Goal: Task Accomplishment & Management: Complete application form

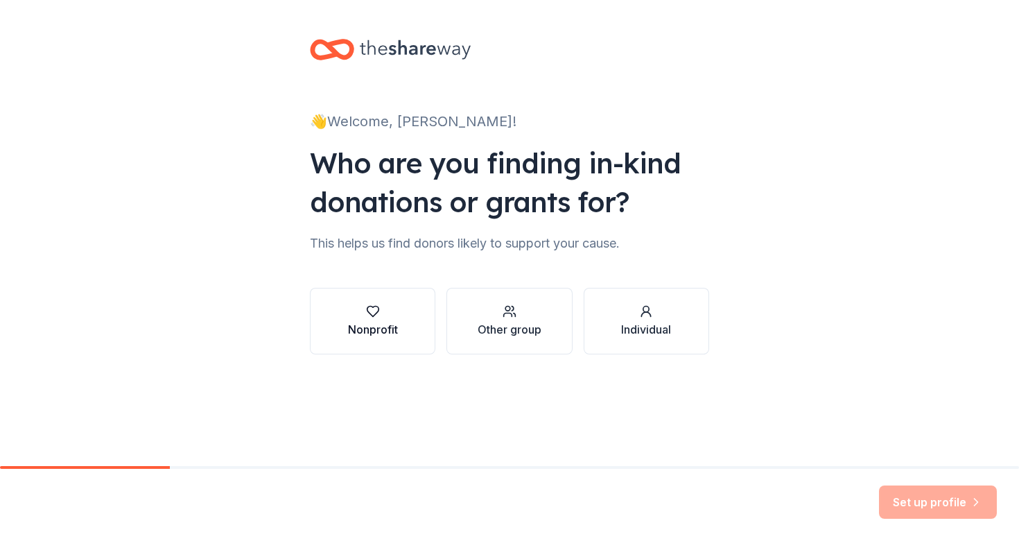
click at [387, 302] on button "Nonprofit" at bounding box center [372, 321] width 125 height 67
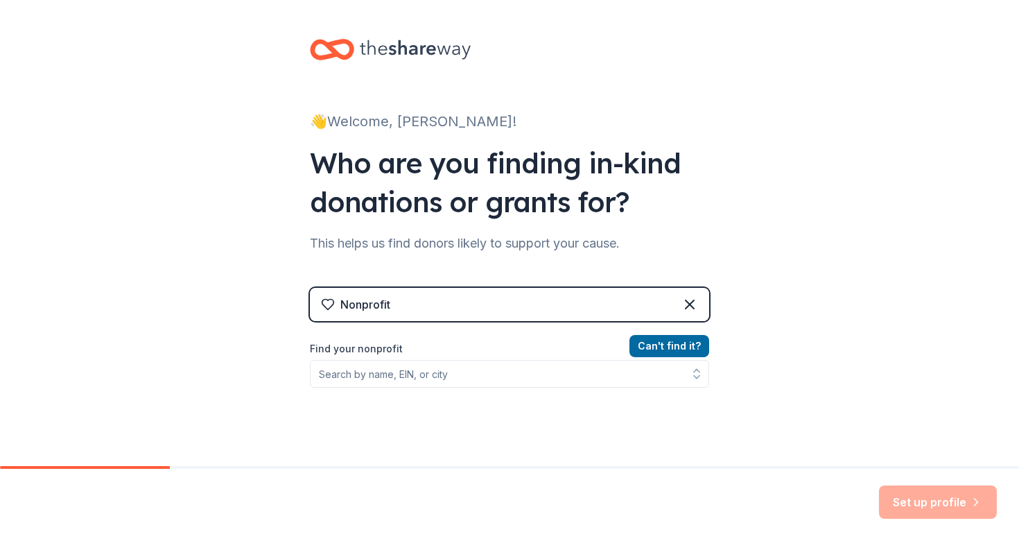
click at [544, 297] on div "Nonprofit" at bounding box center [509, 304] width 399 height 33
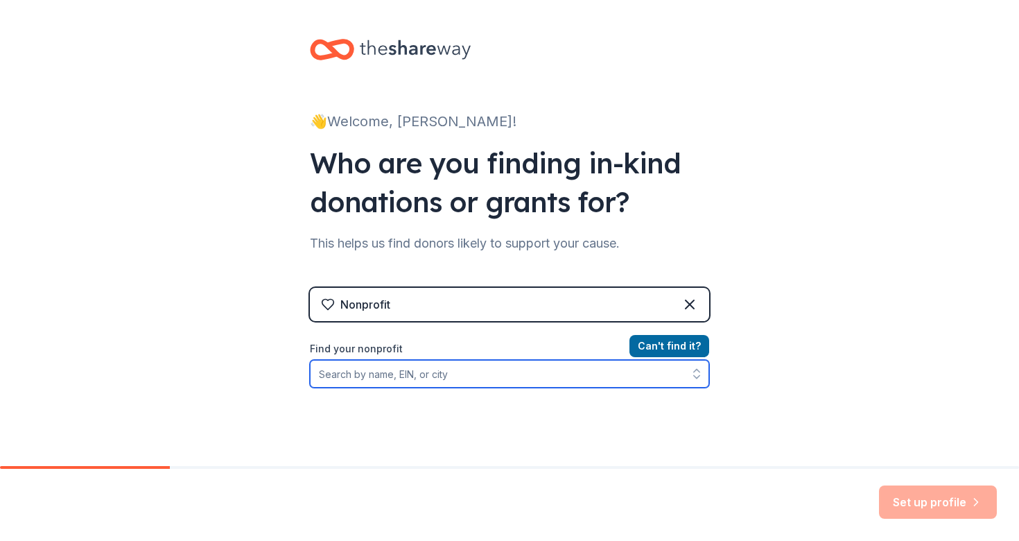
click at [534, 373] on input "Find your nonprofit" at bounding box center [509, 374] width 399 height 28
type input "Littleton PTA"
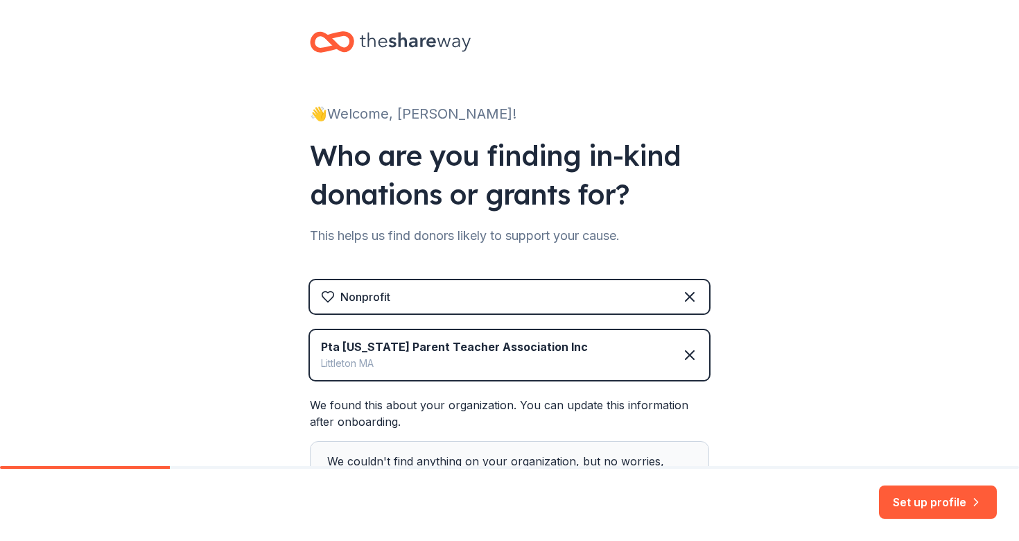
scroll to position [78, 0]
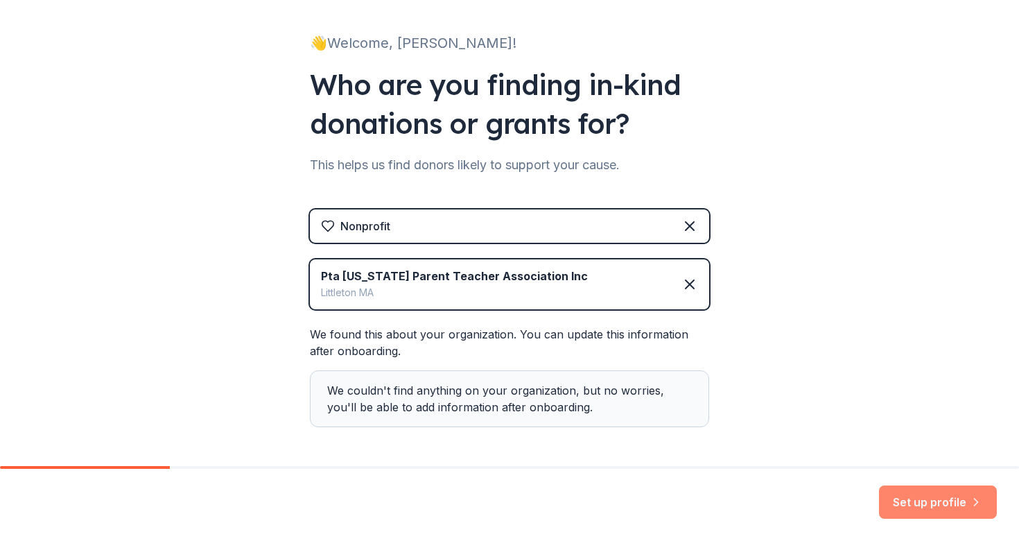
click at [952, 507] on button "Set up profile" at bounding box center [938, 501] width 118 height 33
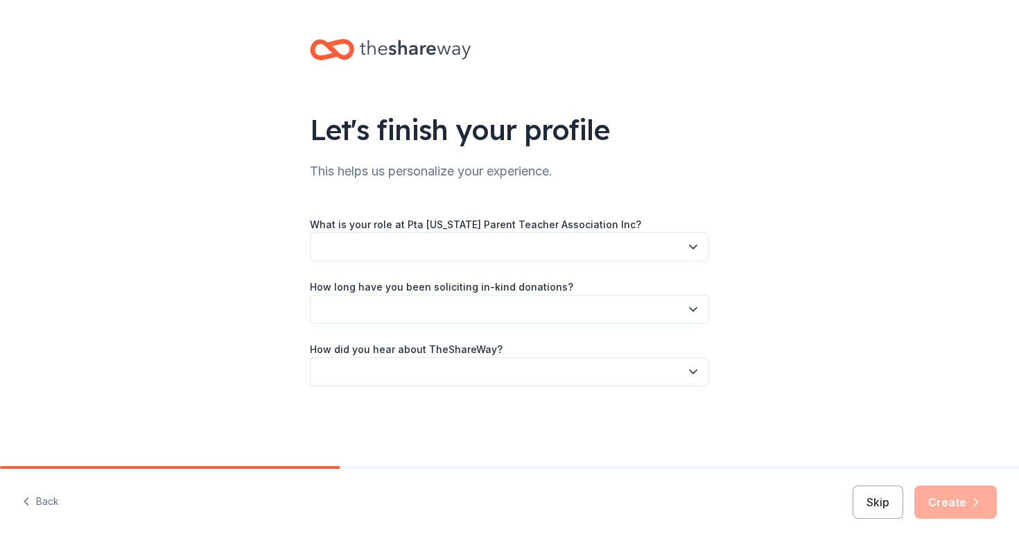
click at [628, 244] on button "button" at bounding box center [509, 246] width 399 height 29
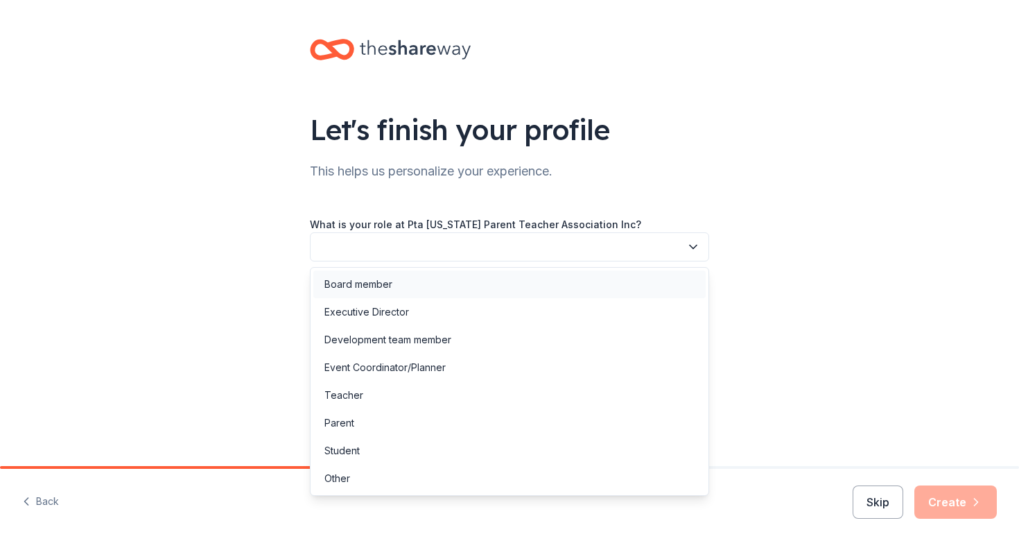
drag, startPoint x: 561, startPoint y: 299, endPoint x: 552, endPoint y: 276, distance: 25.0
click at [552, 276] on div "Board member Executive Director Development team member Event Coordinator/Plann…" at bounding box center [509, 381] width 399 height 229
click at [552, 276] on div "Board member" at bounding box center [509, 284] width 392 height 28
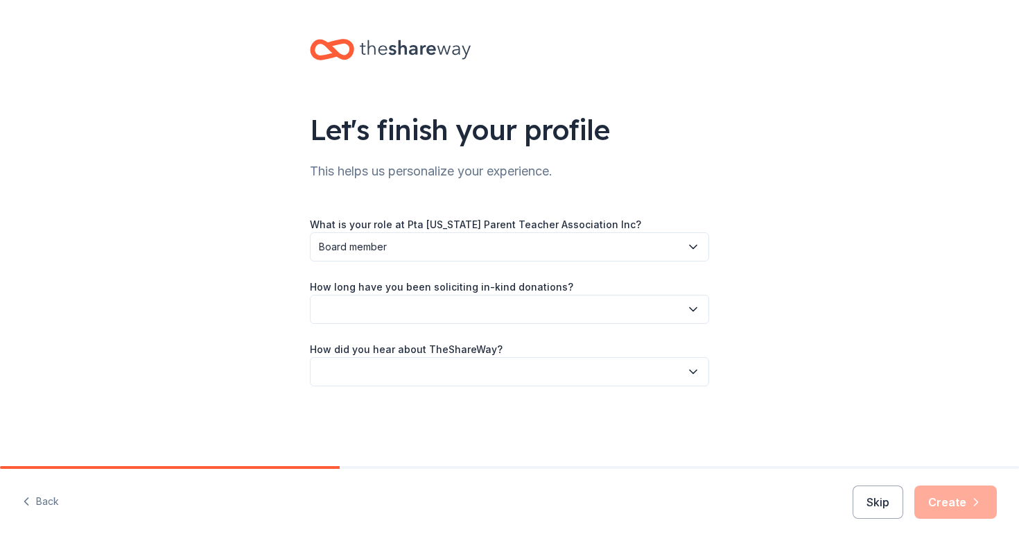
click at [551, 316] on button "button" at bounding box center [509, 309] width 399 height 29
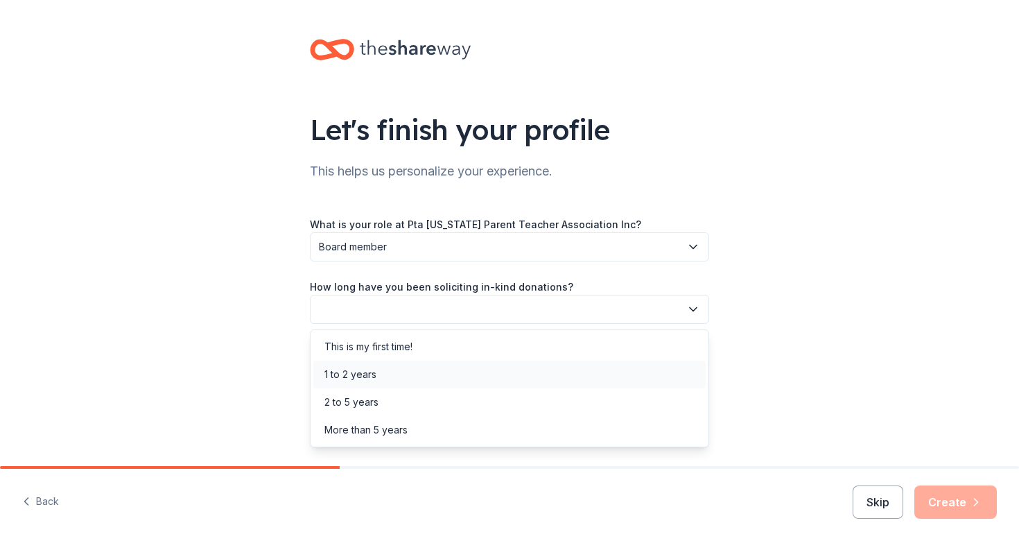
click at [538, 371] on div "1 to 2 years" at bounding box center [509, 374] width 392 height 28
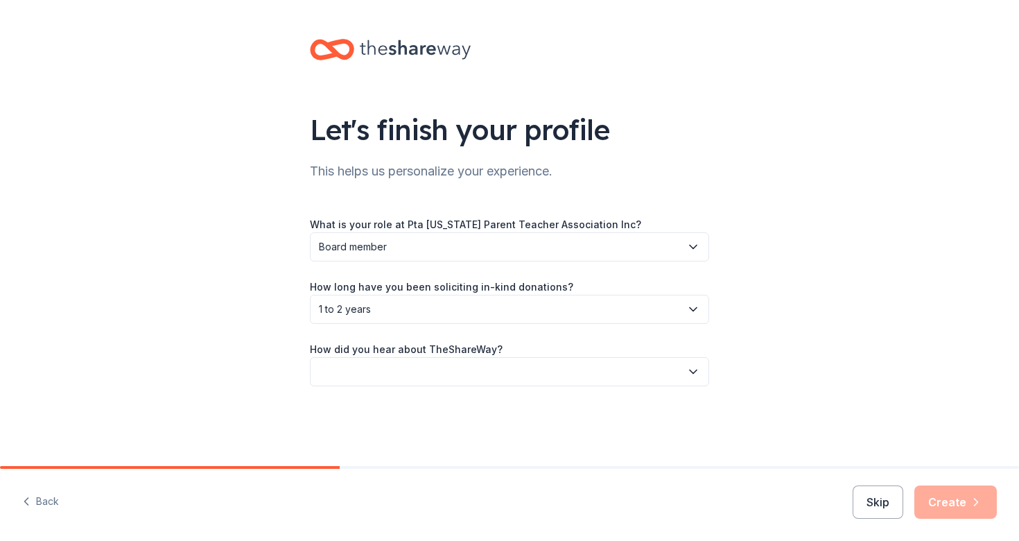
click at [538, 371] on button "button" at bounding box center [509, 371] width 399 height 29
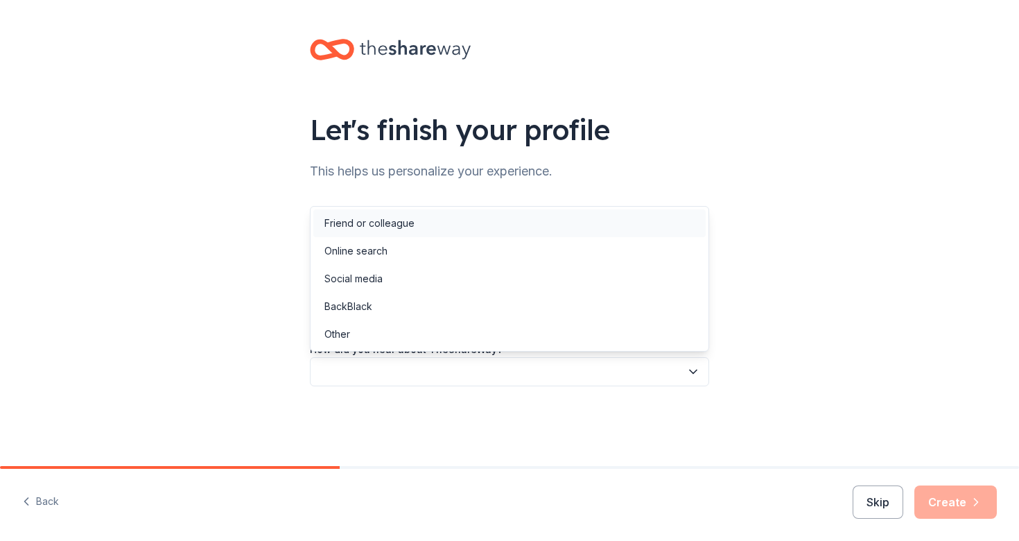
click at [464, 232] on div "Friend or colleague" at bounding box center [509, 223] width 392 height 28
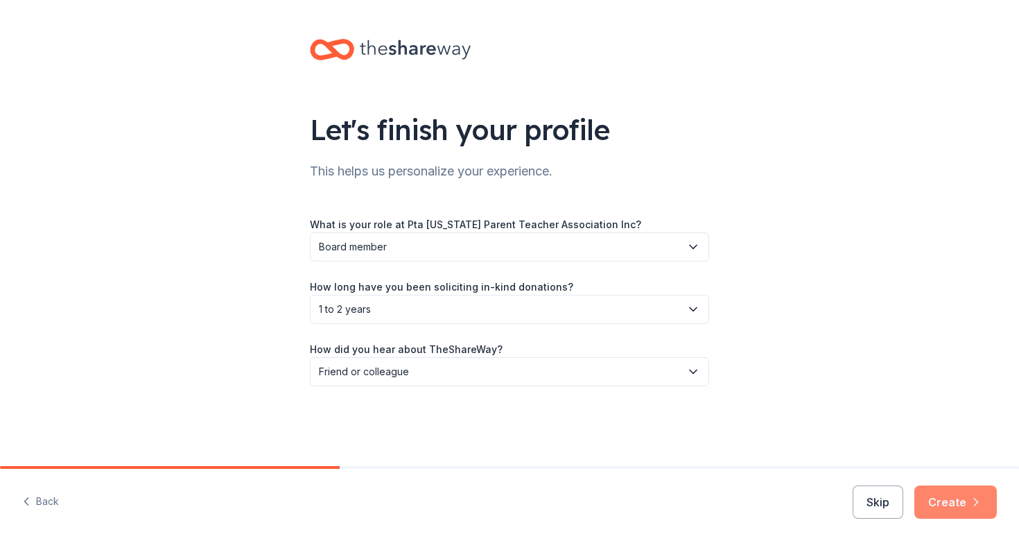
click at [929, 501] on button "Create" at bounding box center [955, 501] width 82 height 33
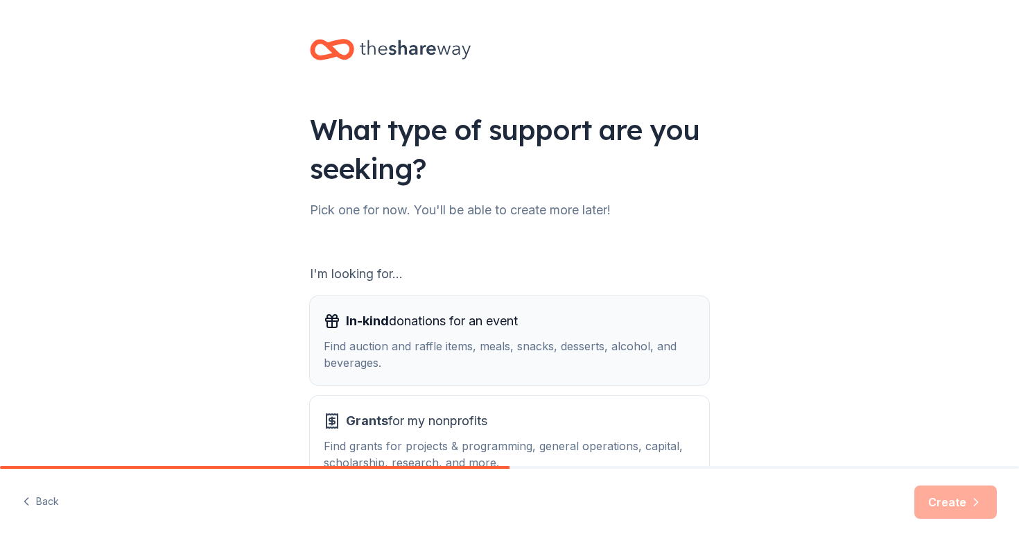
scroll to position [94, 0]
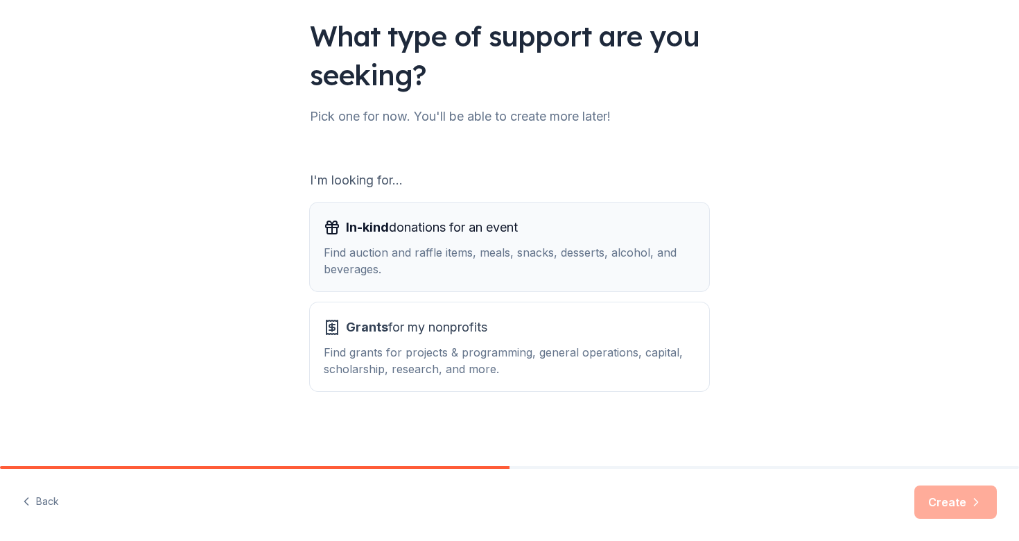
click at [576, 240] on div "In-kind donations for an event Find auction and raffle items, meals, snacks, de…" at bounding box center [509, 246] width 371 height 61
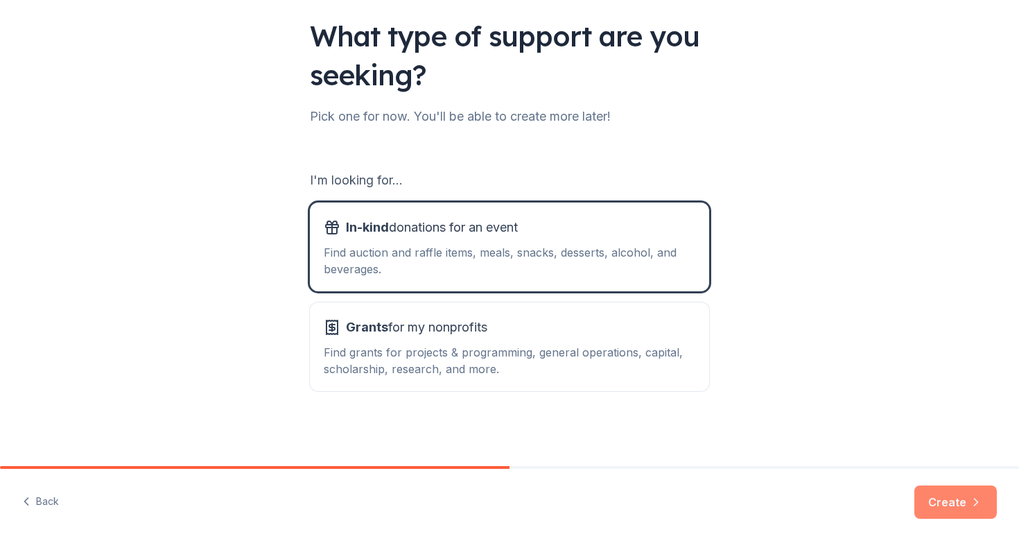
click at [942, 501] on button "Create" at bounding box center [955, 501] width 82 height 33
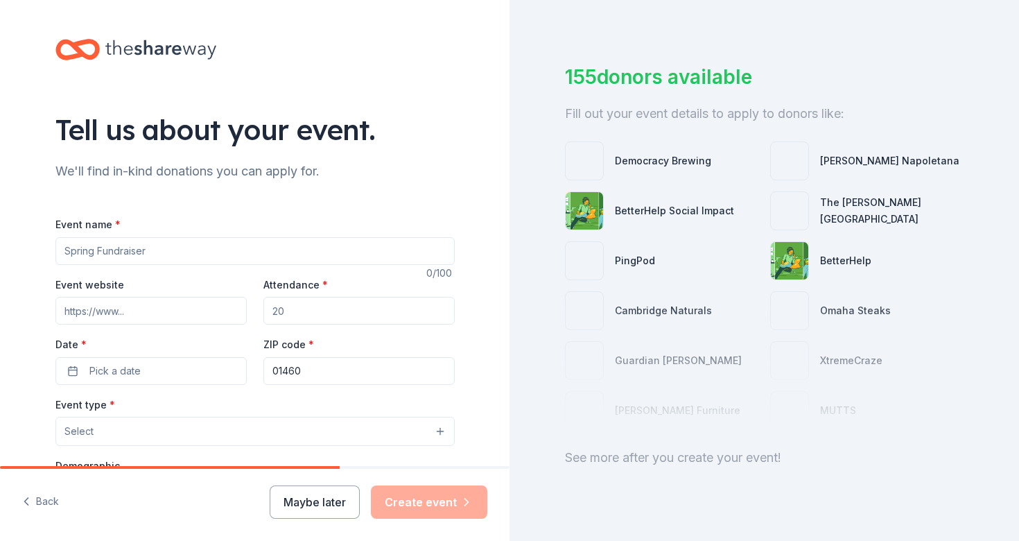
scroll to position [65, 0]
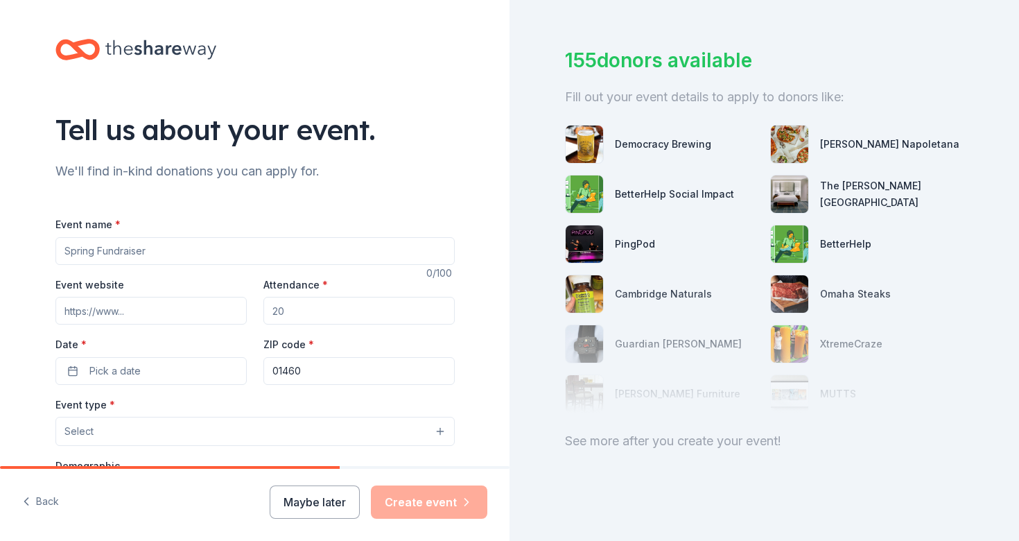
click at [108, 252] on input "Event name *" at bounding box center [254, 251] width 399 height 28
click at [64, 250] on input "Basketball Game and" at bounding box center [254, 251] width 399 height 28
click at [254, 249] on input "Staff and Student Basketball Game and" at bounding box center [254, 251] width 399 height 28
type input "Staff and Student Basketball Game and Basket Raffle"
click at [290, 313] on input "Attendance *" at bounding box center [358, 311] width 191 height 28
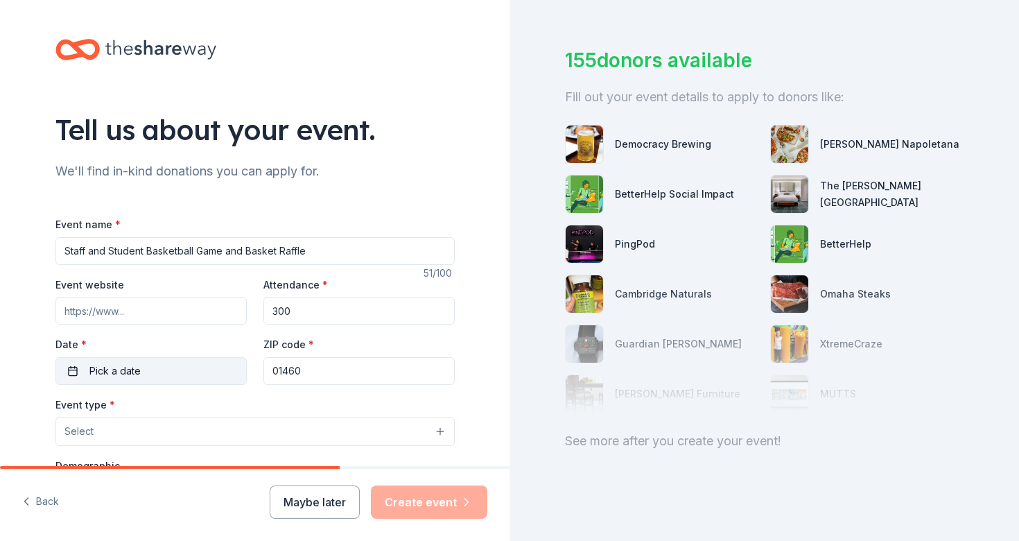
type input "300"
click at [182, 380] on button "Pick a date" at bounding box center [150, 371] width 191 height 28
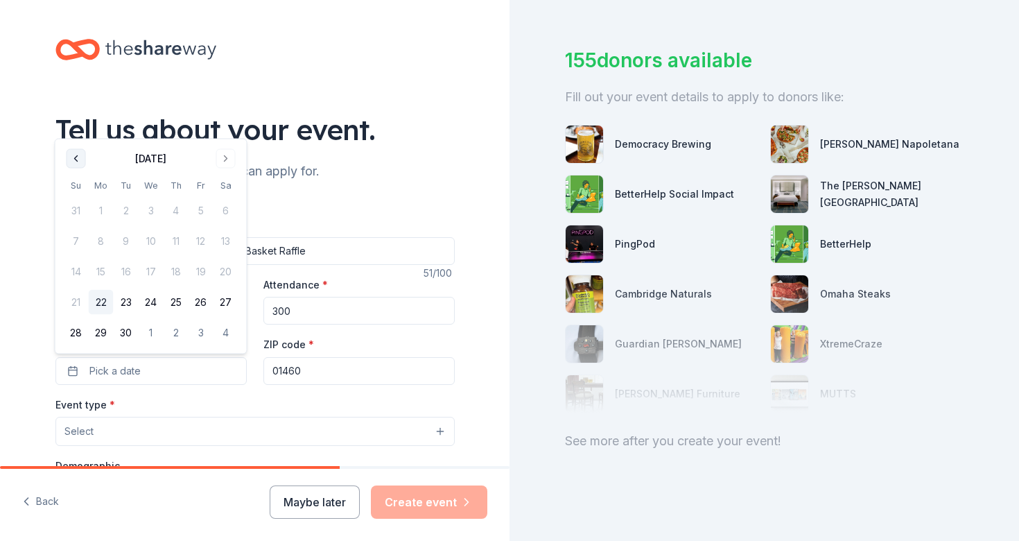
click at [72, 159] on button "Go to previous month" at bounding box center [76, 158] width 19 height 19
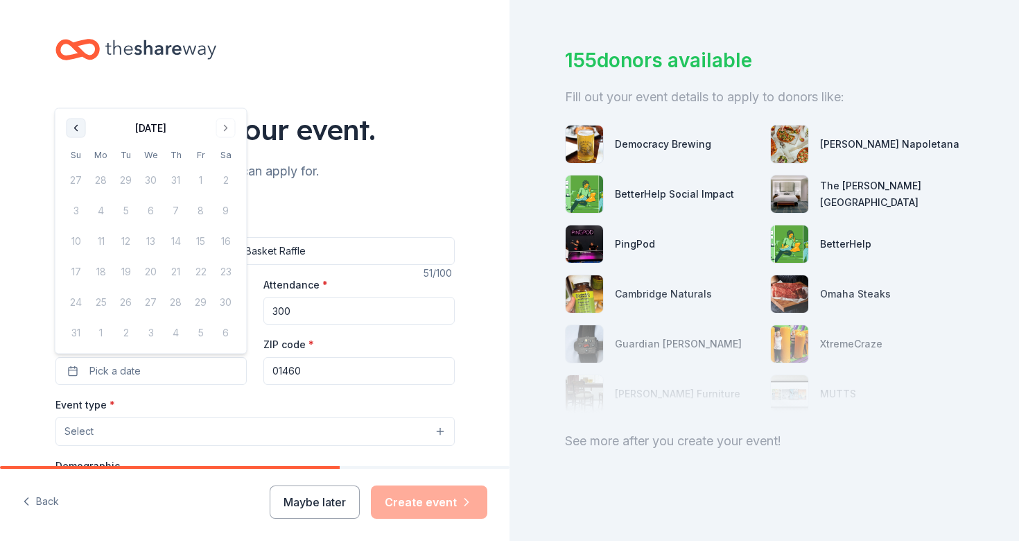
click at [71, 133] on button "Go to previous month" at bounding box center [76, 127] width 19 height 19
click at [233, 159] on button "Go to next month" at bounding box center [225, 158] width 19 height 19
click at [233, 159] on th "Sa" at bounding box center [225, 155] width 25 height 15
click at [233, 136] on button "Go to next month" at bounding box center [225, 127] width 19 height 19
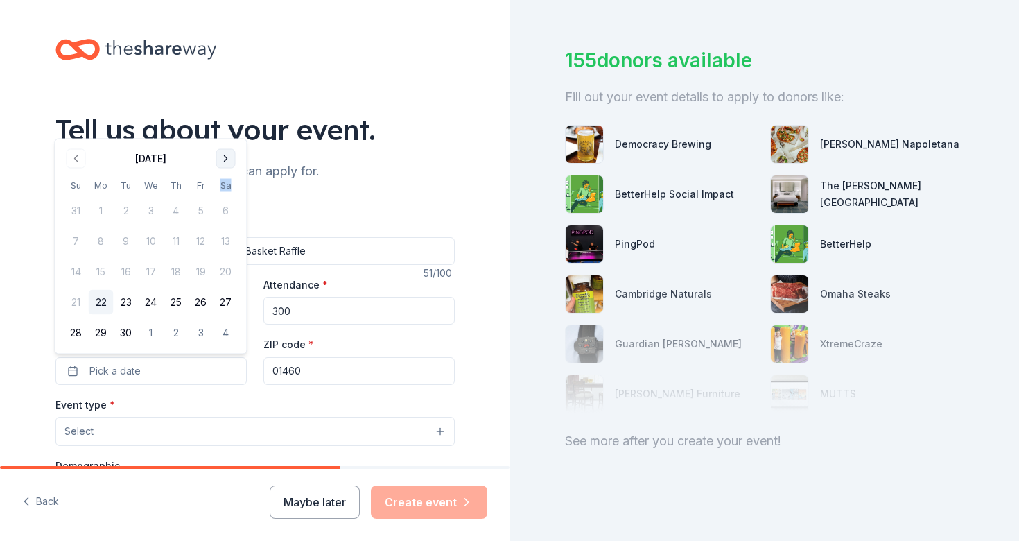
click at [229, 155] on button "Go to next month" at bounding box center [225, 158] width 19 height 19
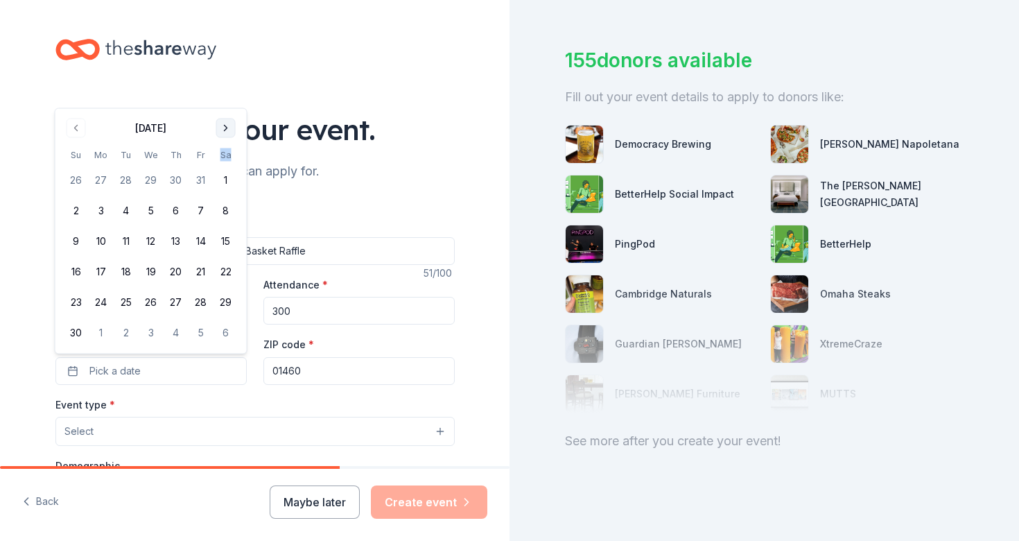
click at [229, 155] on th "Sa" at bounding box center [225, 155] width 25 height 15
click at [229, 139] on div "[DATE] Su Mo Tu We Th Fr Sa 26 27 28 29 30 31 1 2 3 4 5 6 7 8 9 10 11 12 13 14 …" at bounding box center [151, 231] width 175 height 228
click at [226, 128] on button "Go to next month" at bounding box center [225, 127] width 19 height 19
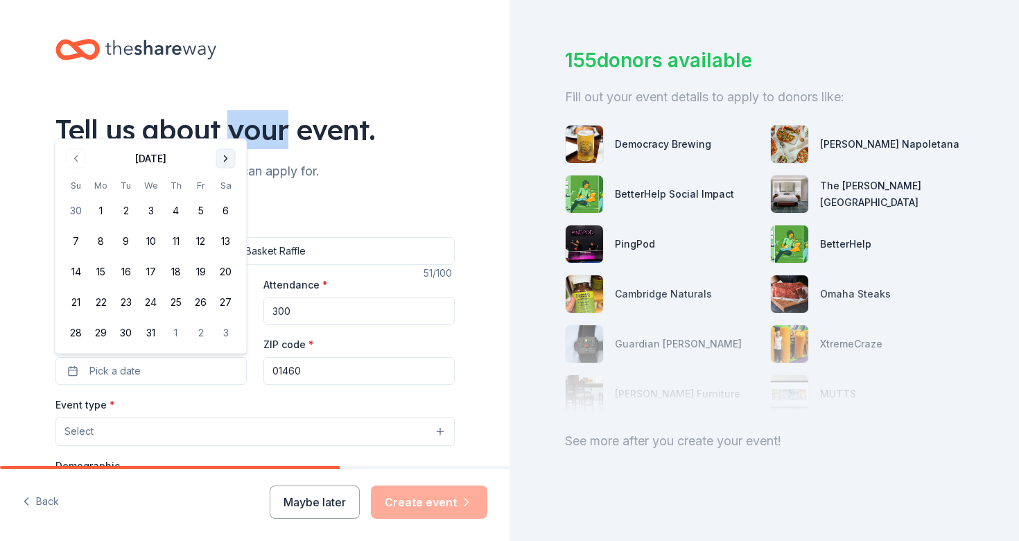
click at [226, 128] on div "Tell us about your event." at bounding box center [254, 129] width 399 height 39
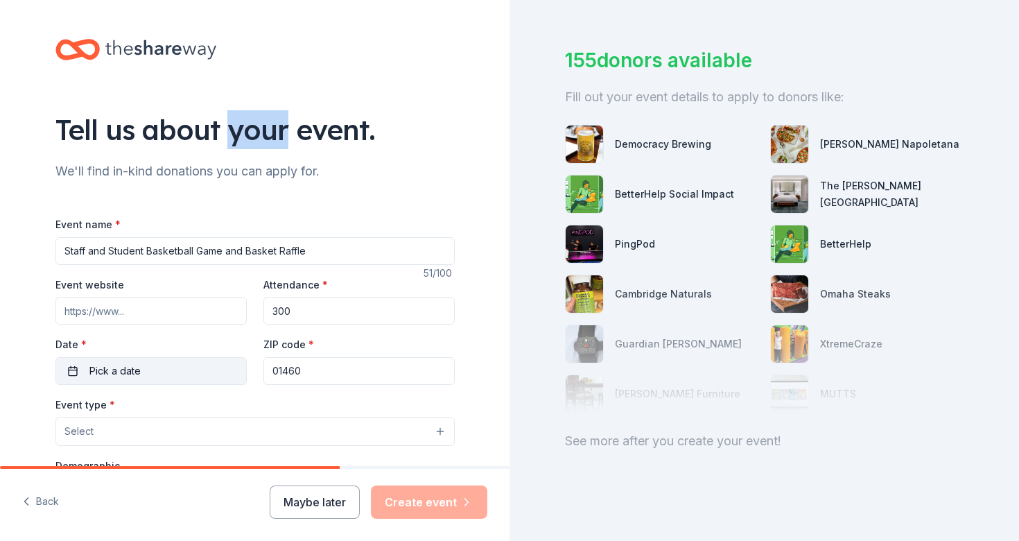
click at [170, 371] on button "Pick a date" at bounding box center [150, 371] width 191 height 28
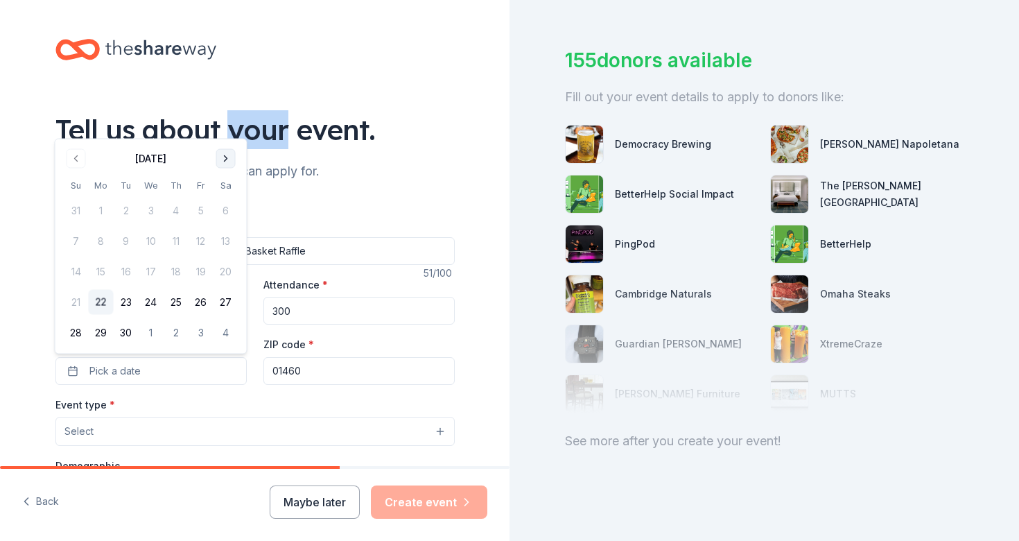
click at [231, 163] on button "Go to next month" at bounding box center [225, 158] width 19 height 19
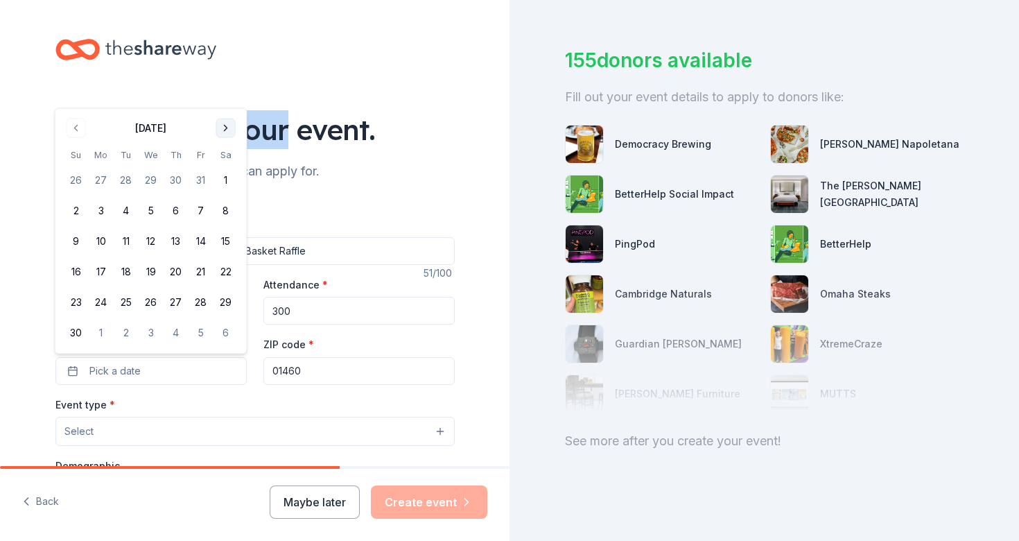
click at [231, 163] on tbody "26 27 28 29 30 31 1 2 3 4 5 6 7 8 9 10 11 12 13 14 15 16 17 18 19 20 21 22 23 2…" at bounding box center [151, 253] width 175 height 183
click at [231, 137] on div "[DATE] Su Mo Tu We Th Fr Sa 26 27 28 29 30 31 1 2 3 4 5 6 7 8 9 10 11 12 13 14 …" at bounding box center [151, 231] width 175 height 228
click at [223, 132] on button "Go to next month" at bounding box center [225, 127] width 19 height 19
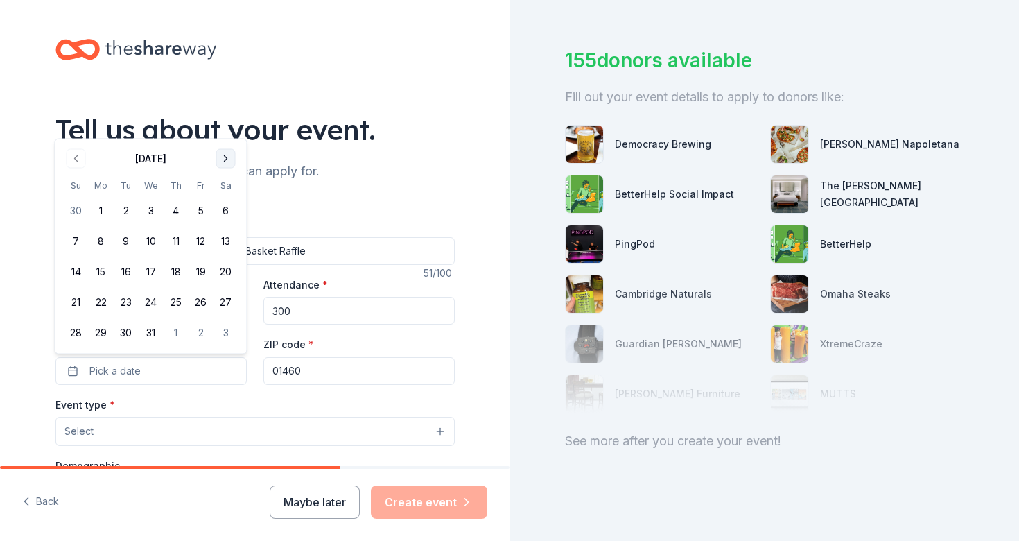
click at [227, 157] on button "Go to next month" at bounding box center [225, 158] width 19 height 19
click at [67, 244] on button "1" at bounding box center [76, 241] width 25 height 25
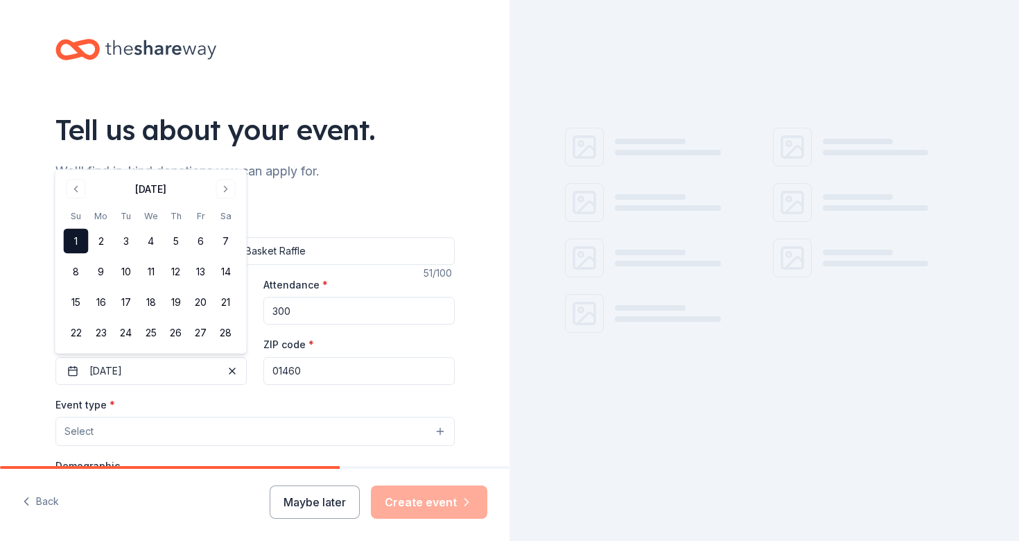
click at [301, 371] on input "01460" at bounding box center [358, 371] width 191 height 28
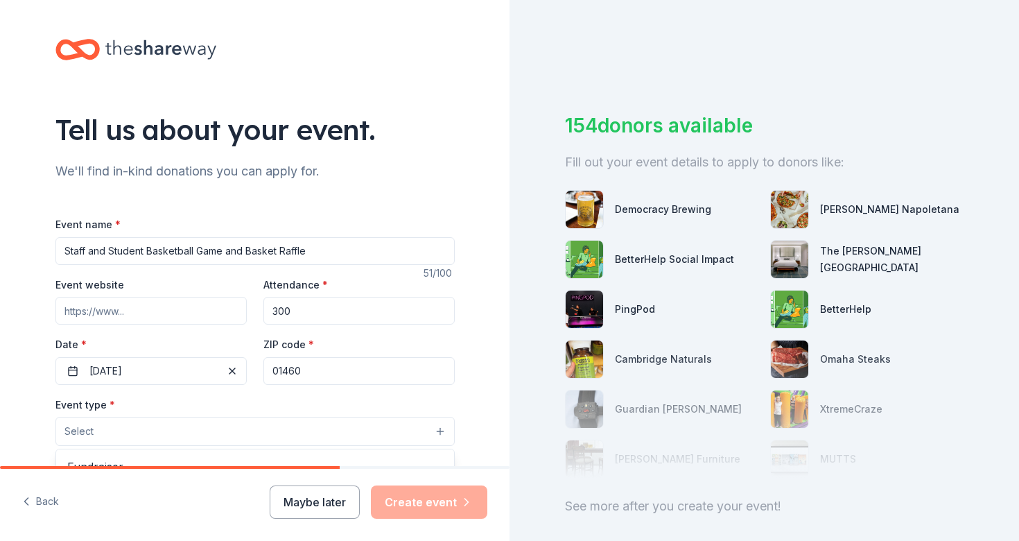
click at [201, 436] on button "Select" at bounding box center [254, 430] width 399 height 29
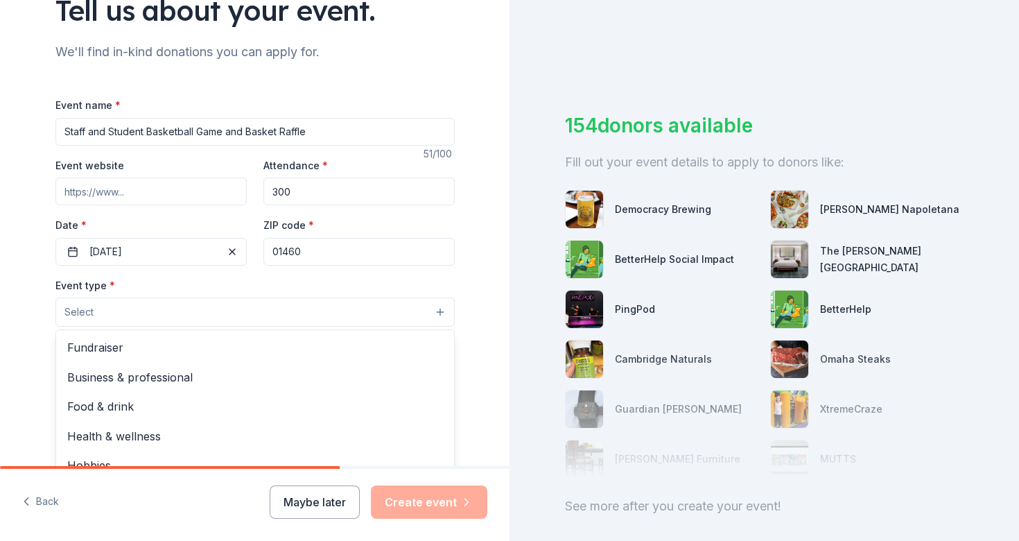
scroll to position [131, 0]
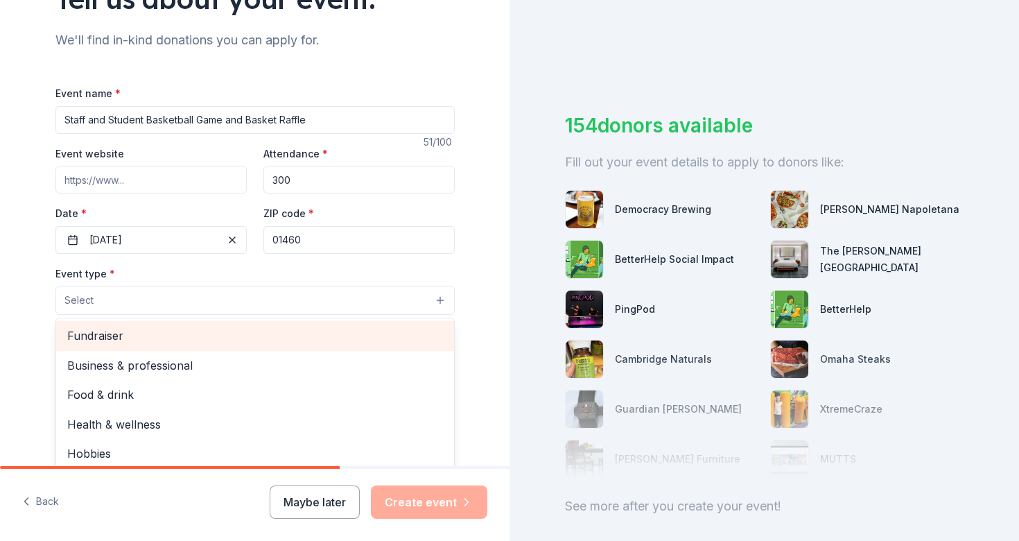
click at [147, 333] on span "Fundraiser" at bounding box center [255, 335] width 376 height 18
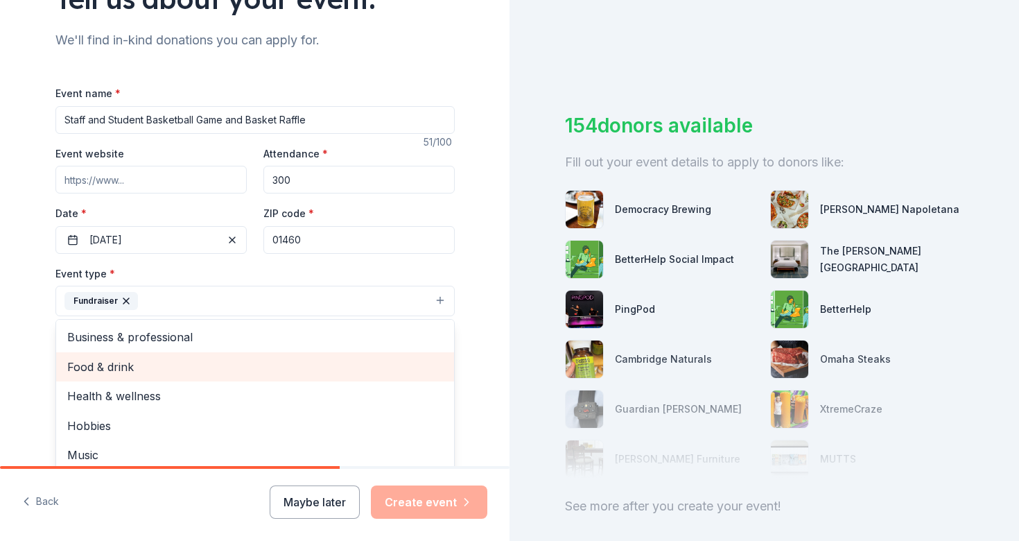
scroll to position [17, 0]
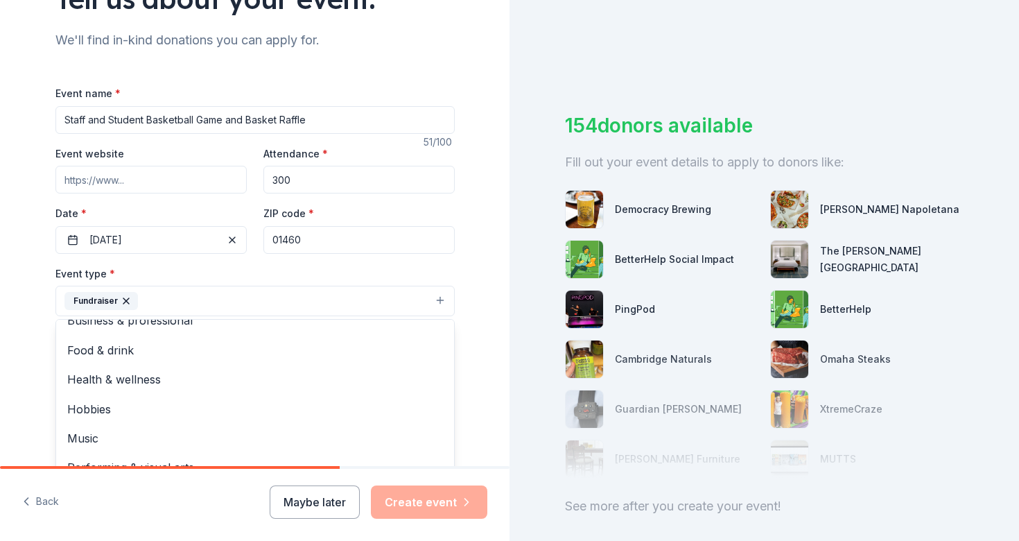
click at [253, 274] on div "Event type * Fundraiser Business & professional Food & drink Health & wellness …" at bounding box center [254, 291] width 399 height 52
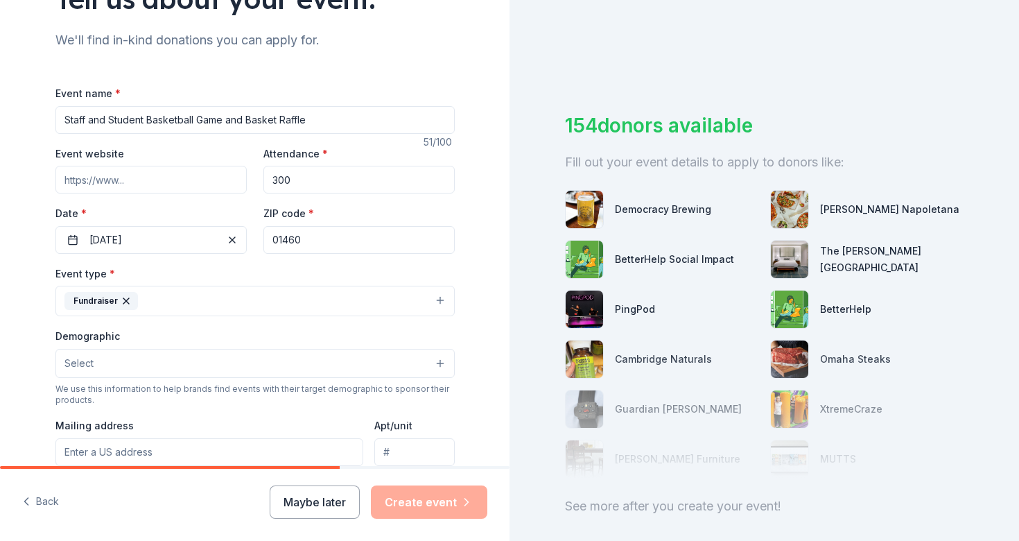
click at [258, 363] on button "Select" at bounding box center [254, 363] width 399 height 29
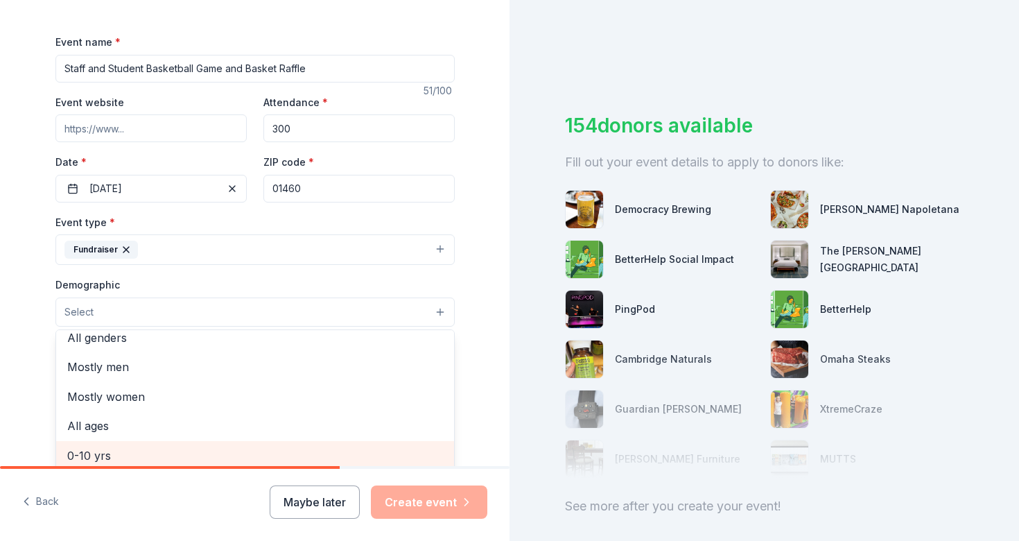
scroll to position [0, 0]
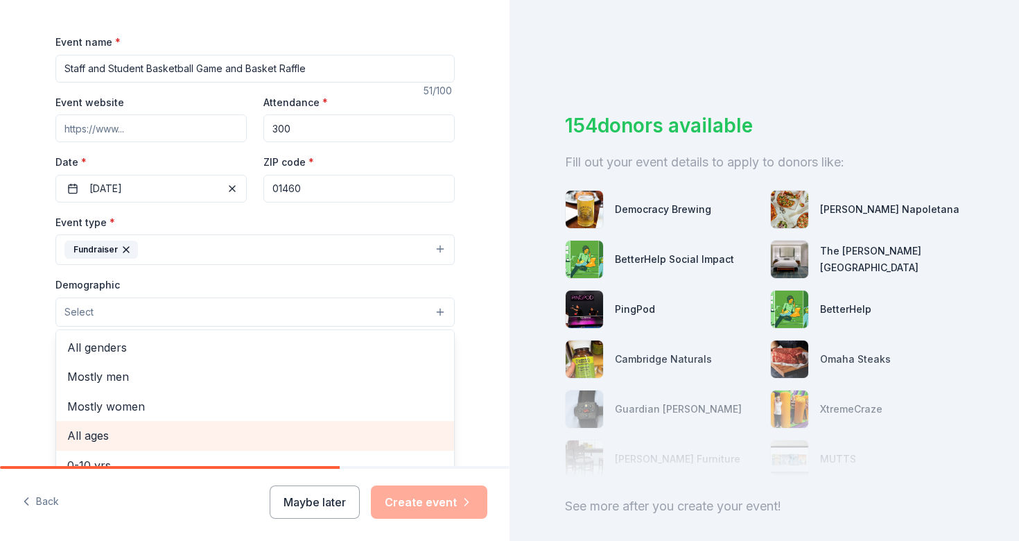
click at [134, 429] on span "All ages" at bounding box center [255, 435] width 376 height 18
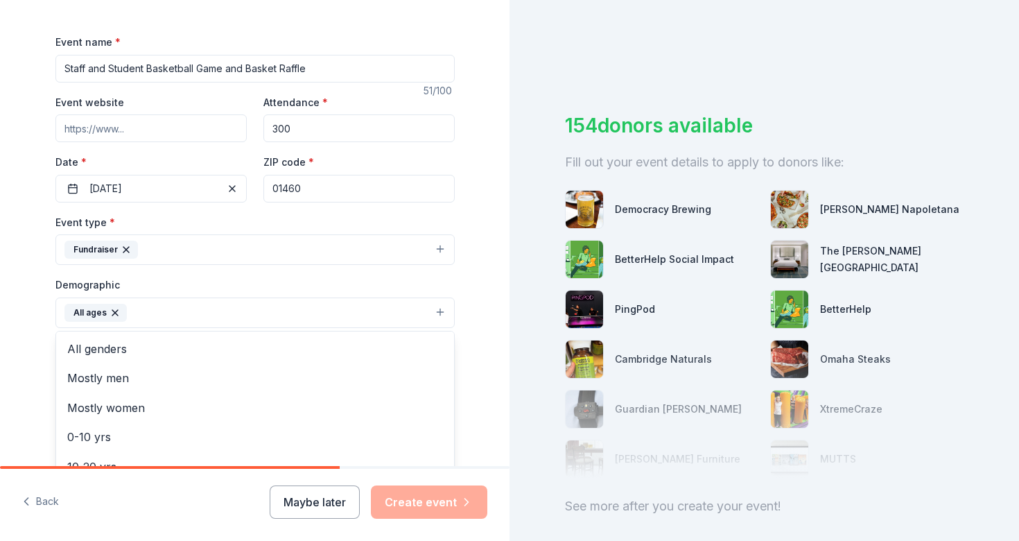
click at [39, 331] on div "Tell us about your event. We'll find in-kind donations you can apply for. Event…" at bounding box center [254, 280] width 443 height 925
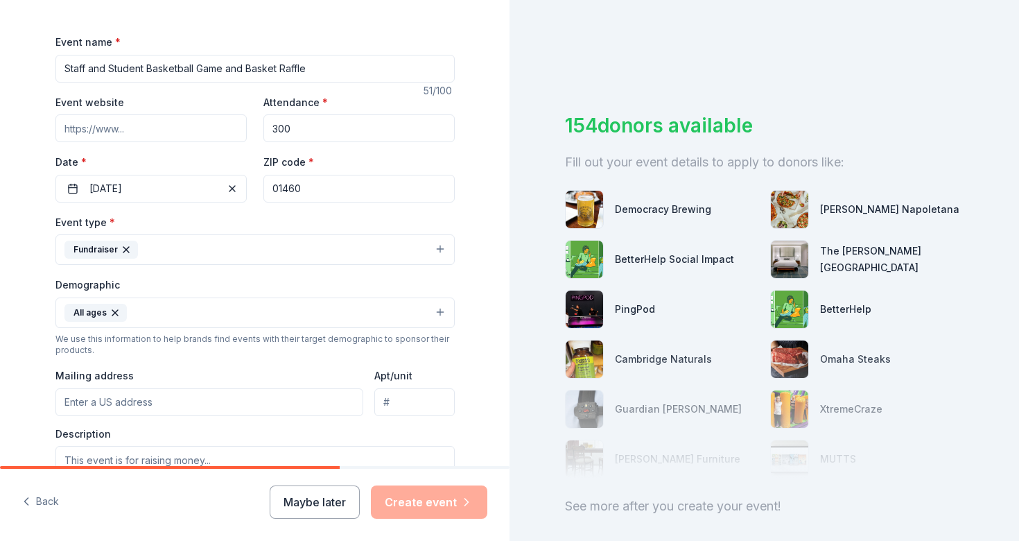
click at [154, 321] on button "All ages" at bounding box center [254, 312] width 399 height 30
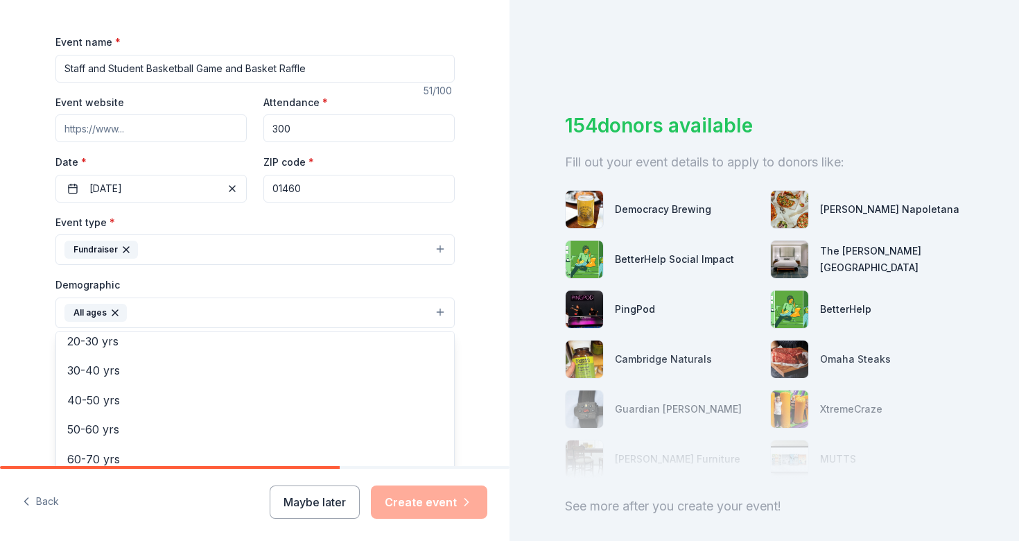
scroll to position [156, 0]
click at [17, 346] on div "Tell us about your event. We'll find in-kind donations you can apply for. Event…" at bounding box center [254, 280] width 509 height 925
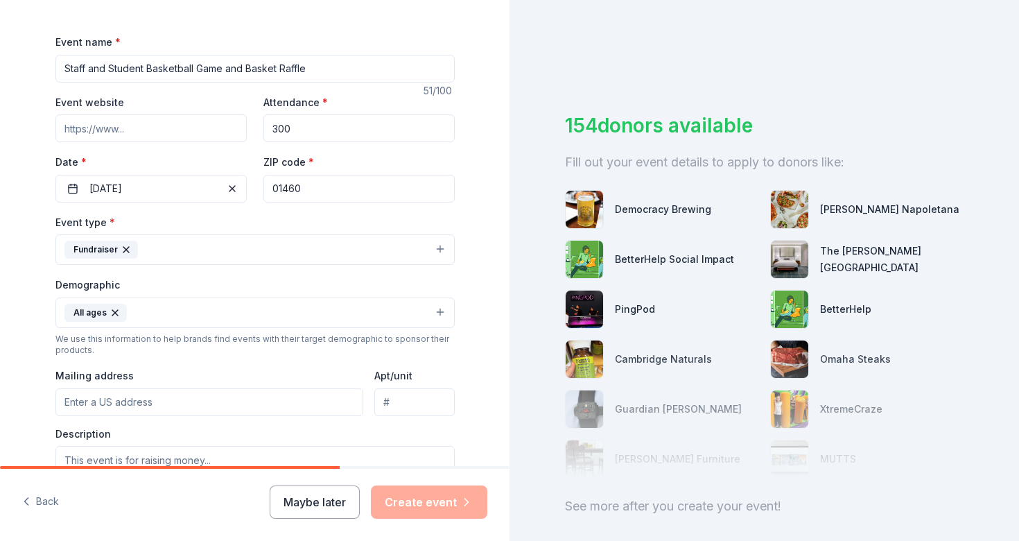
click at [112, 403] on input "Mailing address" at bounding box center [209, 402] width 308 height 28
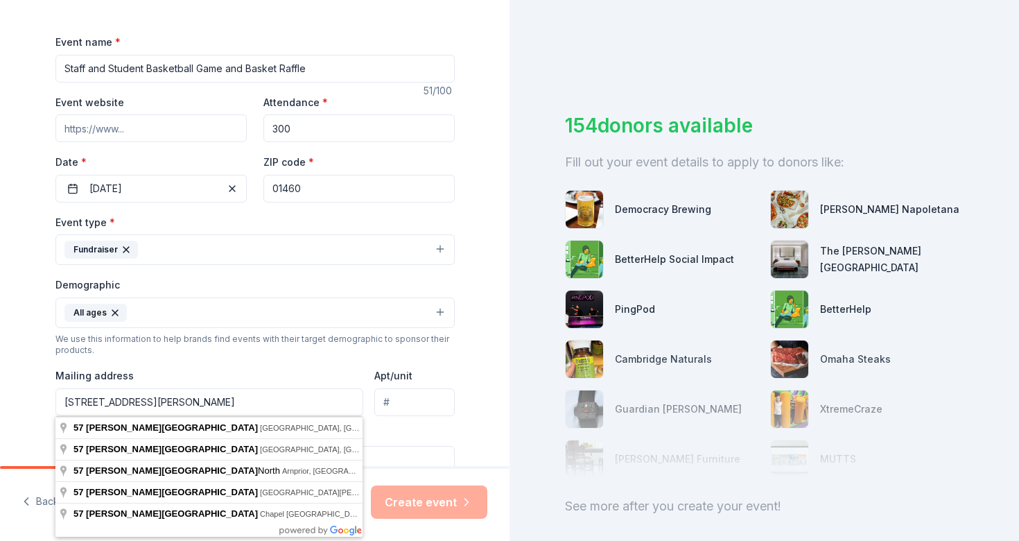
type input "[STREET_ADDRESS][PERSON_NAME]"
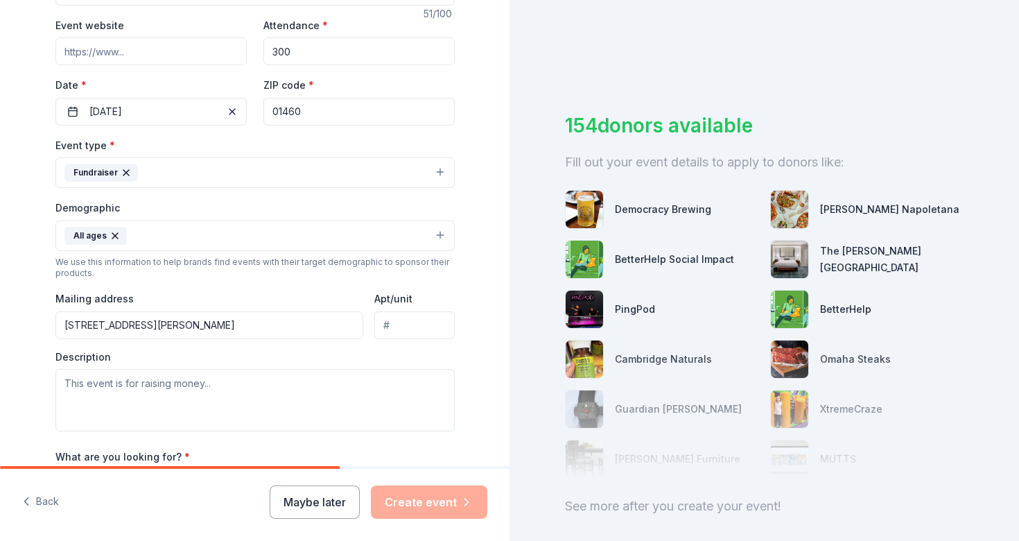
scroll to position [290, 0]
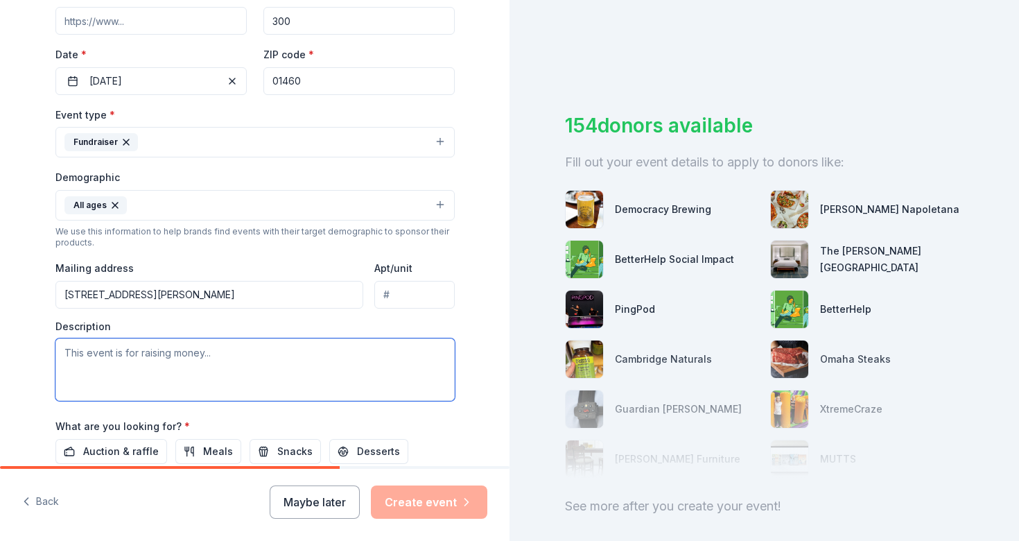
click at [137, 358] on textarea at bounding box center [254, 369] width 399 height 62
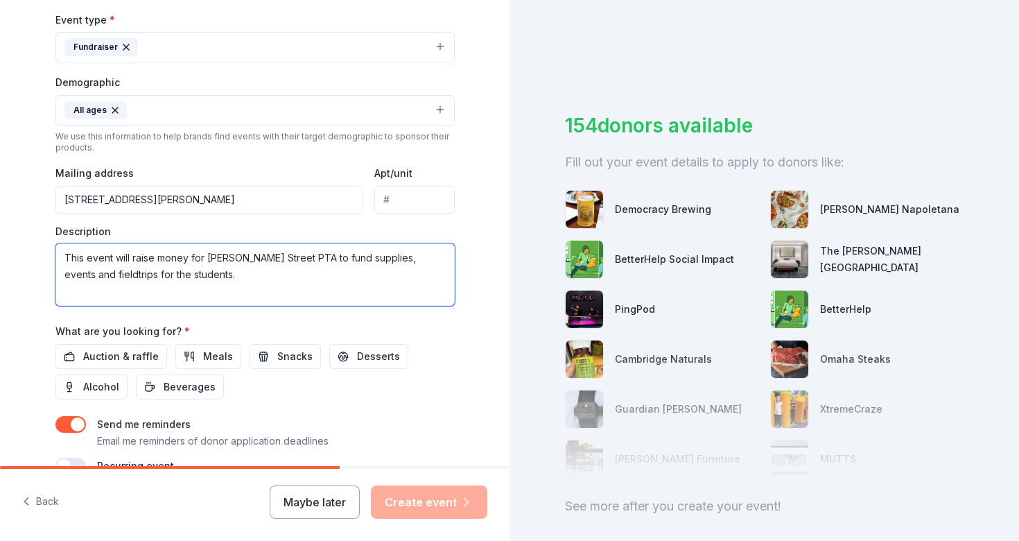
scroll to position [413, 0]
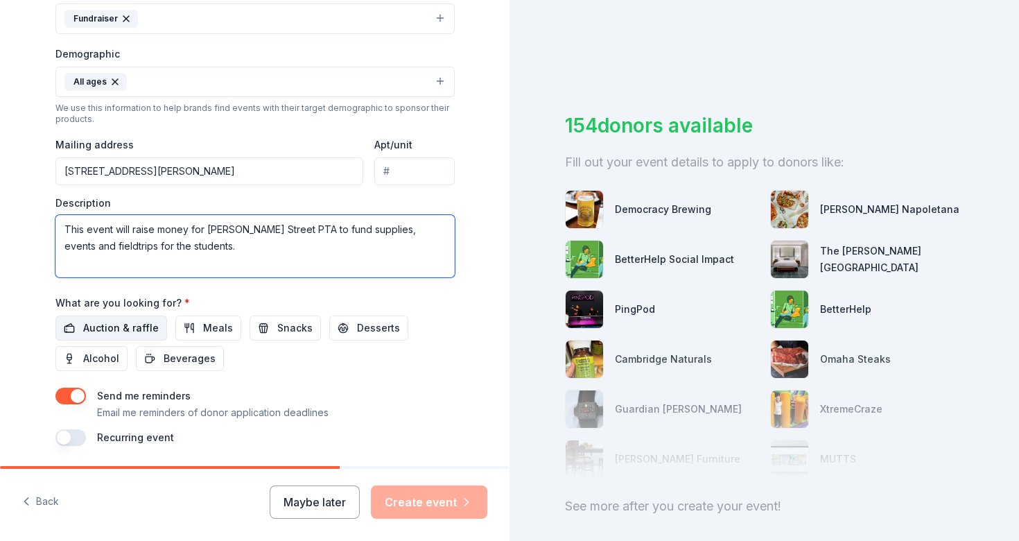
type textarea "This event will raise money for [PERSON_NAME] Street PTA to fund supplies, even…"
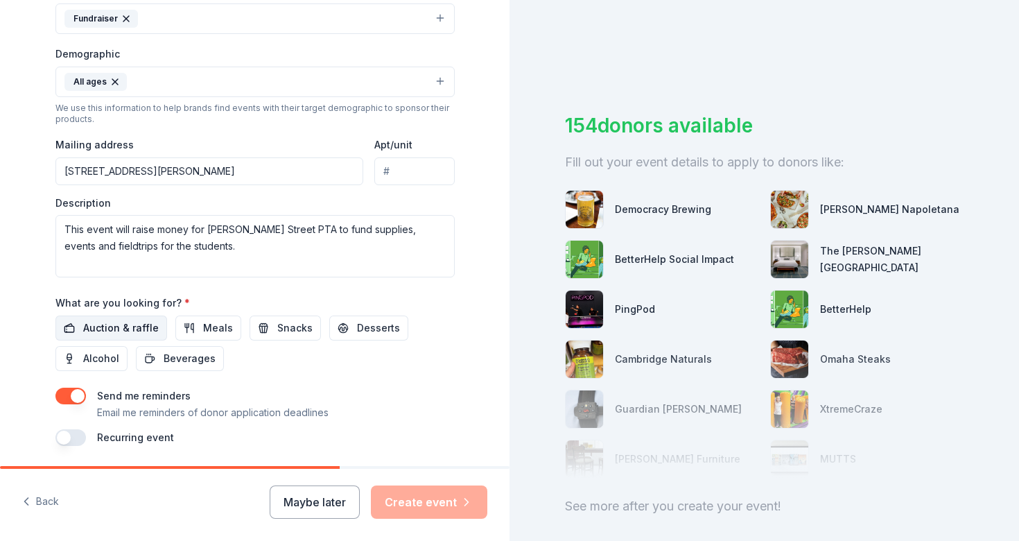
click at [83, 326] on span "Auction & raffle" at bounding box center [121, 327] width 76 height 17
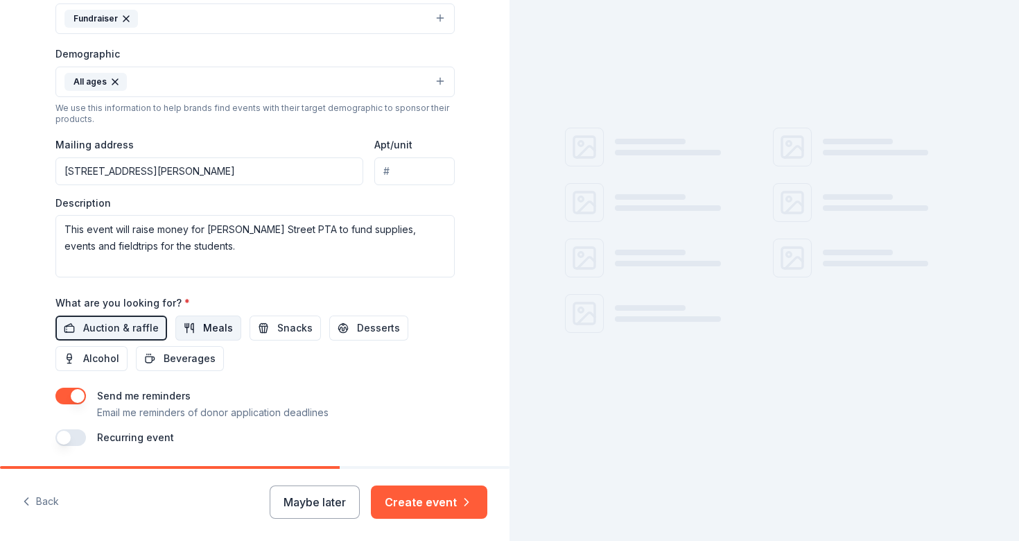
click at [186, 330] on button "Meals" at bounding box center [208, 327] width 66 height 25
click at [261, 328] on button "Snacks" at bounding box center [284, 327] width 71 height 25
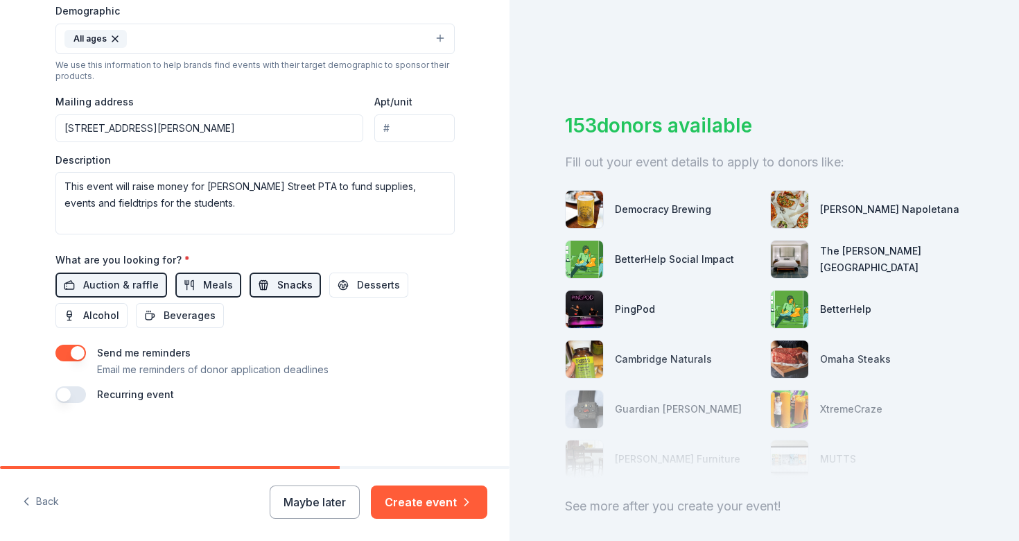
scroll to position [459, 0]
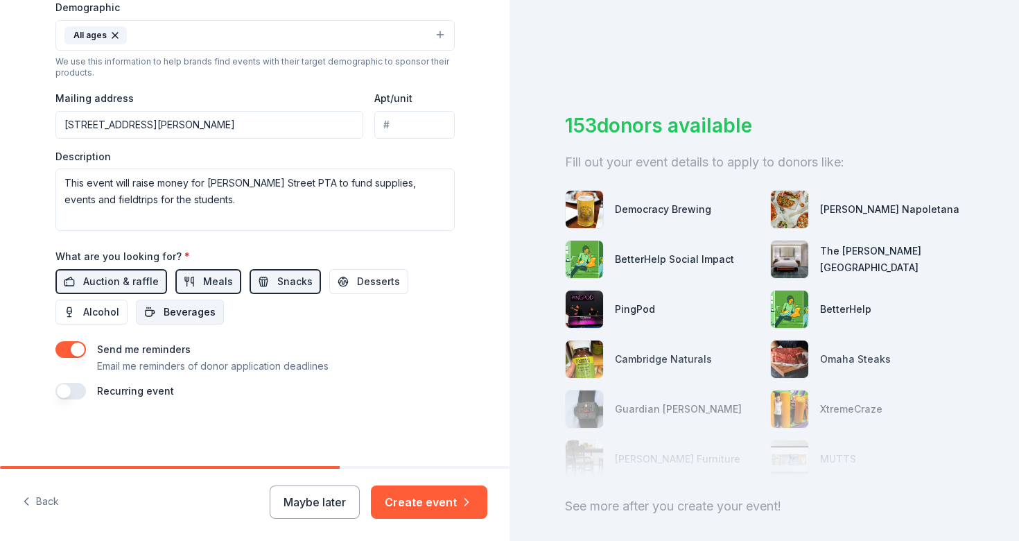
click at [193, 306] on span "Beverages" at bounding box center [190, 312] width 52 height 17
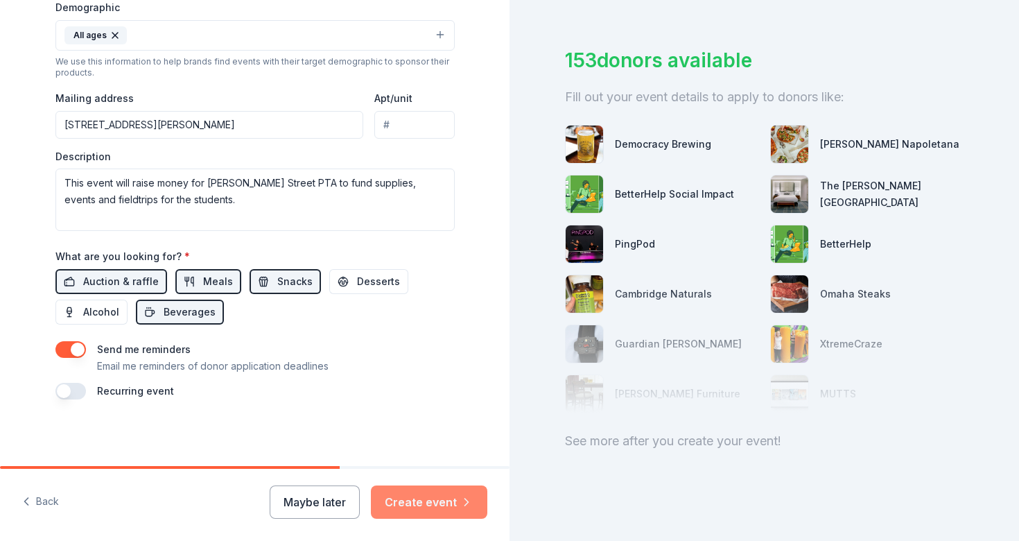
click at [410, 502] on button "Create event" at bounding box center [429, 501] width 116 height 33
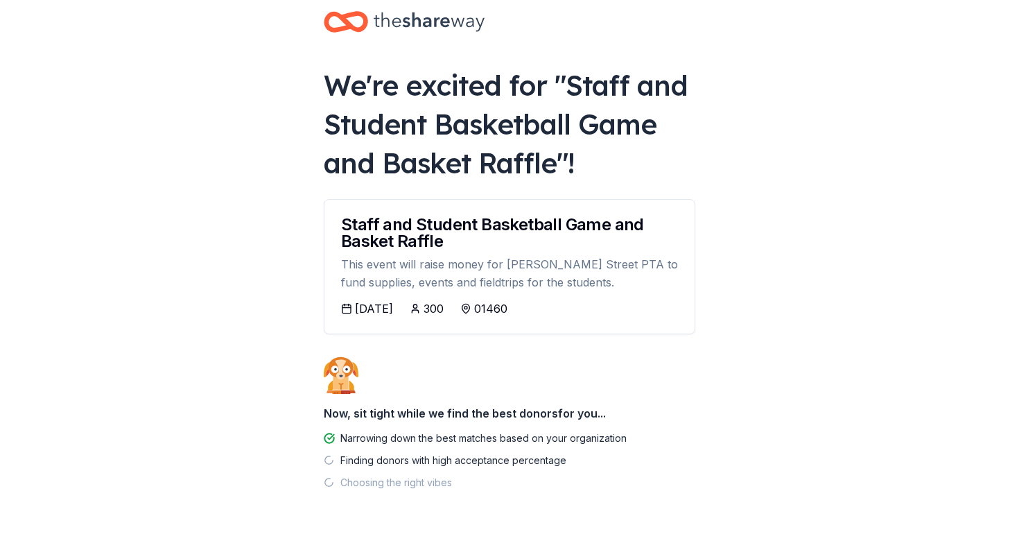
scroll to position [64, 0]
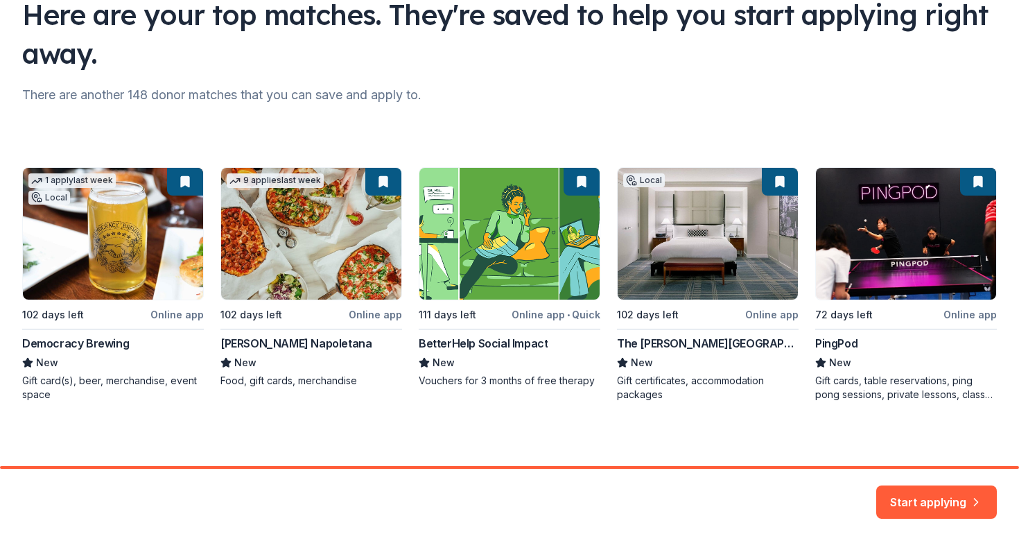
scroll to position [117, 0]
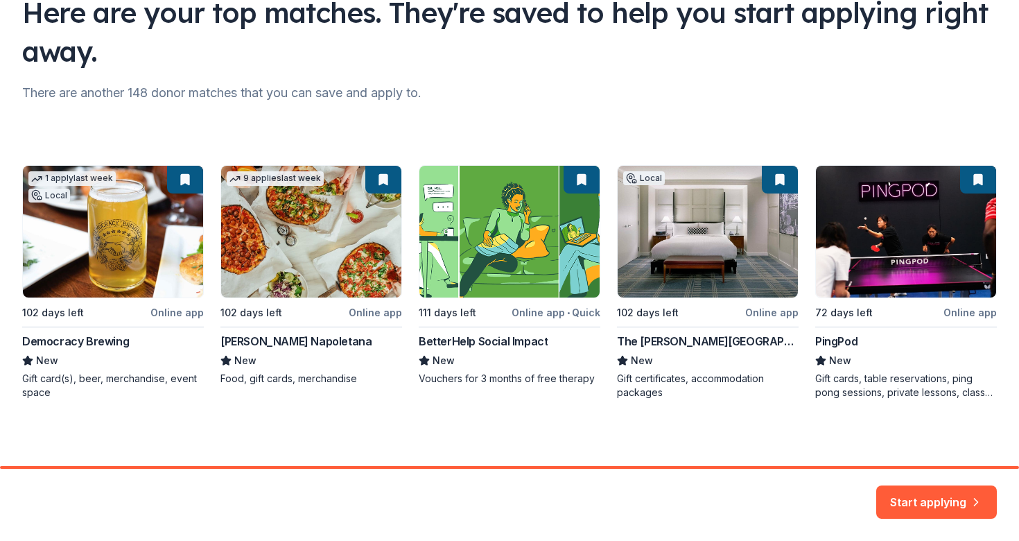
click at [767, 314] on div "1 apply last week Local 102 days left Online app Democracy Brewing New Gift car…" at bounding box center [509, 282] width 974 height 234
click at [667, 310] on div "1 apply last week Local 102 days left Online app Democracy Brewing New Gift car…" at bounding box center [509, 282] width 974 height 234
click at [656, 357] on div "1 apply last week Local 102 days left Online app Democracy Brewing New Gift car…" at bounding box center [509, 282] width 974 height 234
click at [680, 253] on div "1 apply last week Local 102 days left Online app Democracy Brewing New Gift car…" at bounding box center [509, 282] width 974 height 234
click at [772, 179] on div "1 apply last week Local 102 days left Online app Democracy Brewing New Gift car…" at bounding box center [509, 282] width 974 height 234
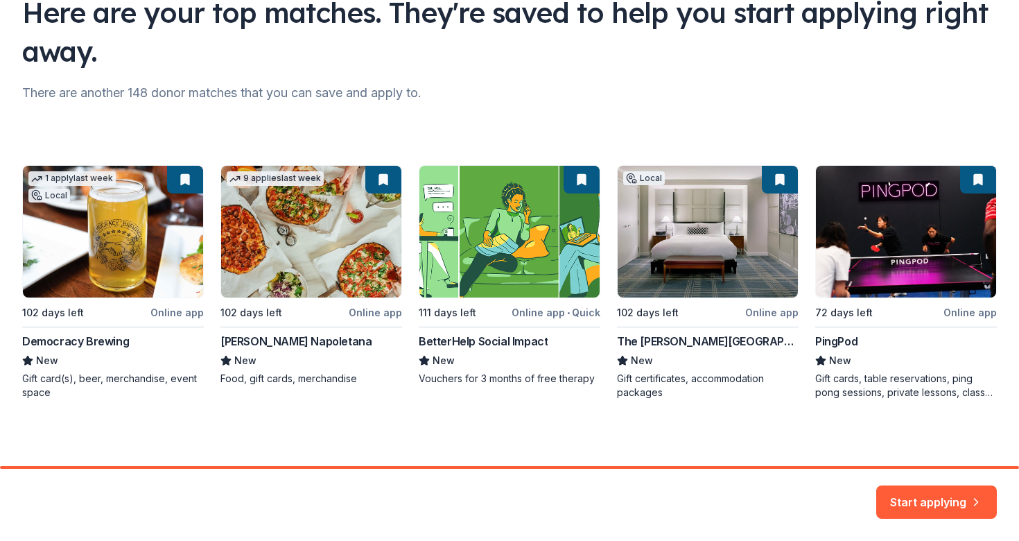
click at [781, 179] on div "1 apply last week Local 102 days left Online app Democracy Brewing New Gift car…" at bounding box center [509, 282] width 974 height 234
click at [898, 485] on button "Start applying" at bounding box center [936, 493] width 121 height 33
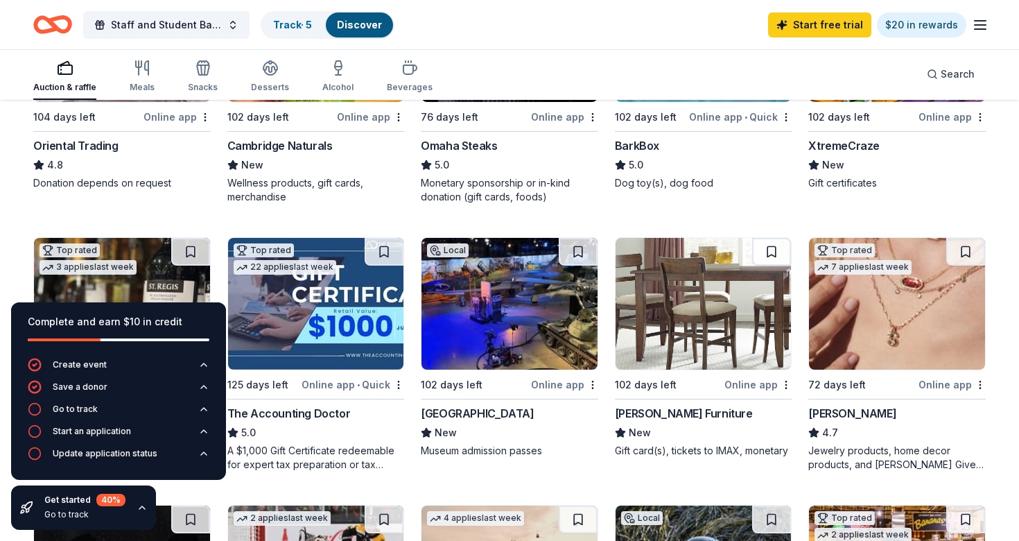
scroll to position [550, 0]
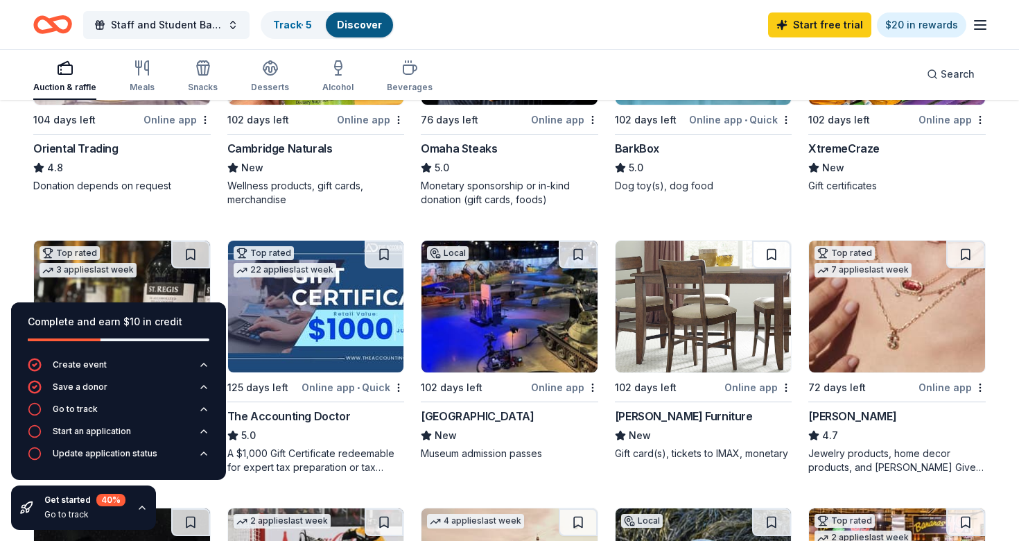
click at [726, 293] on img at bounding box center [703, 306] width 176 height 132
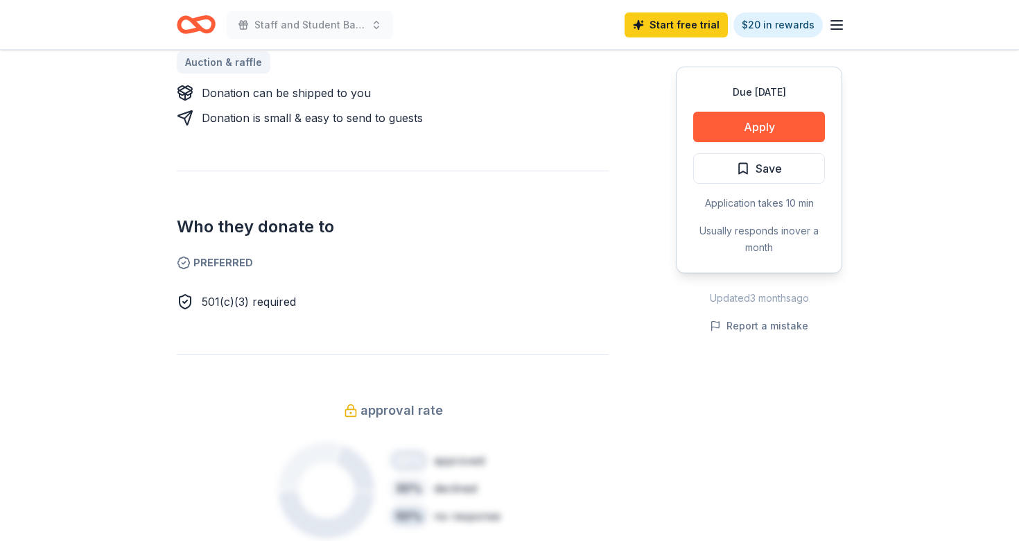
scroll to position [702, 0]
click at [742, 121] on button "Apply" at bounding box center [759, 127] width 132 height 30
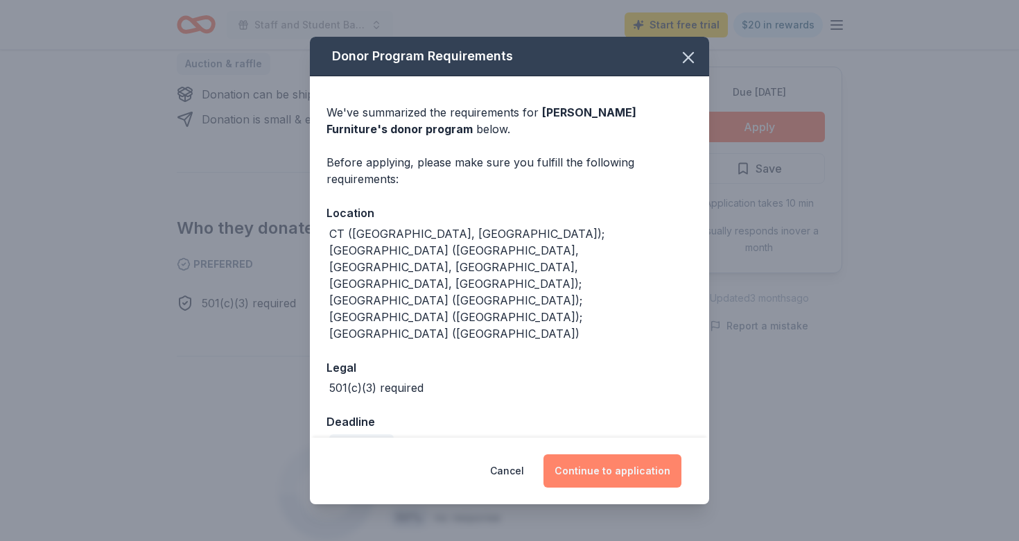
click at [574, 454] on button "Continue to application" at bounding box center [612, 470] width 138 height 33
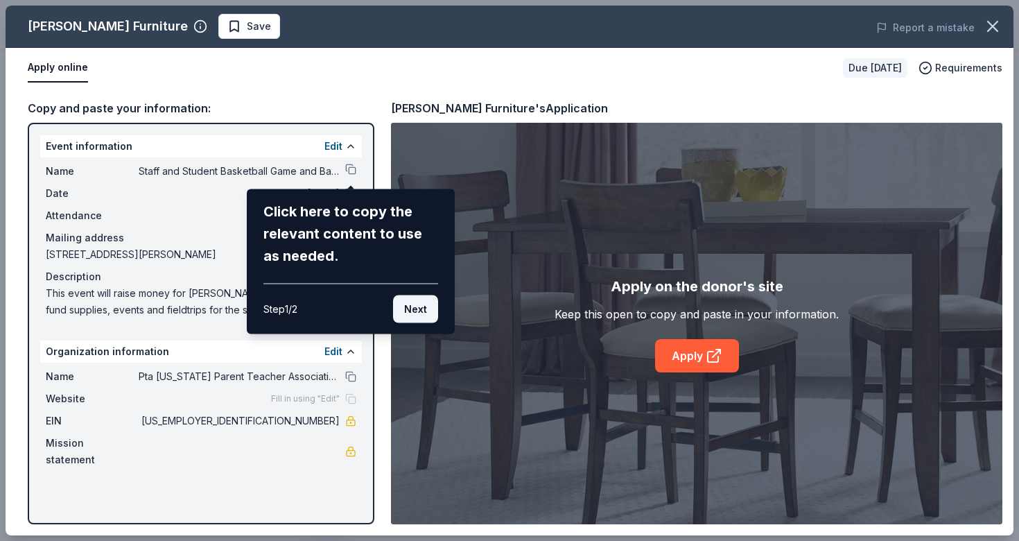
click at [410, 312] on button "Next" at bounding box center [415, 309] width 45 height 28
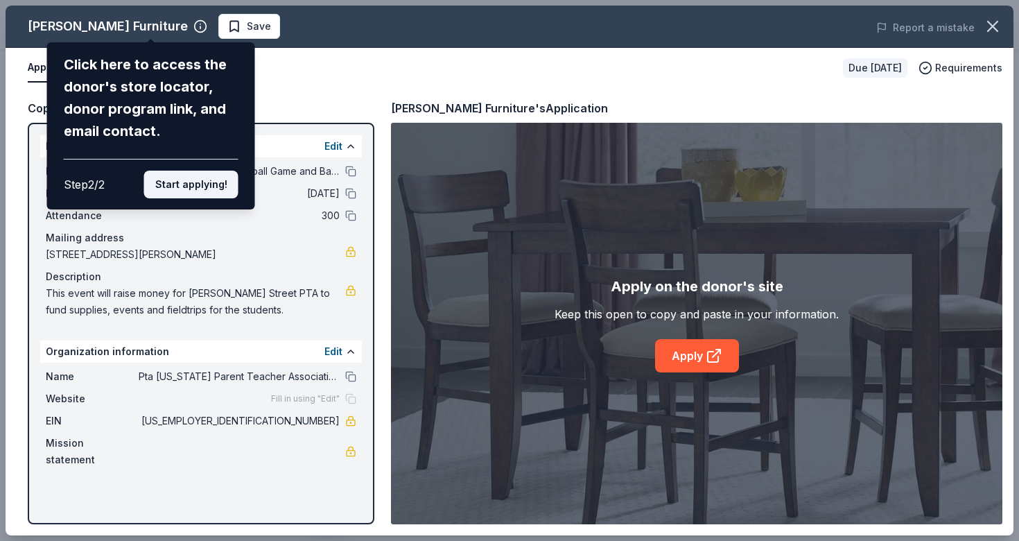
click at [194, 195] on button "Start applying!" at bounding box center [191, 184] width 94 height 28
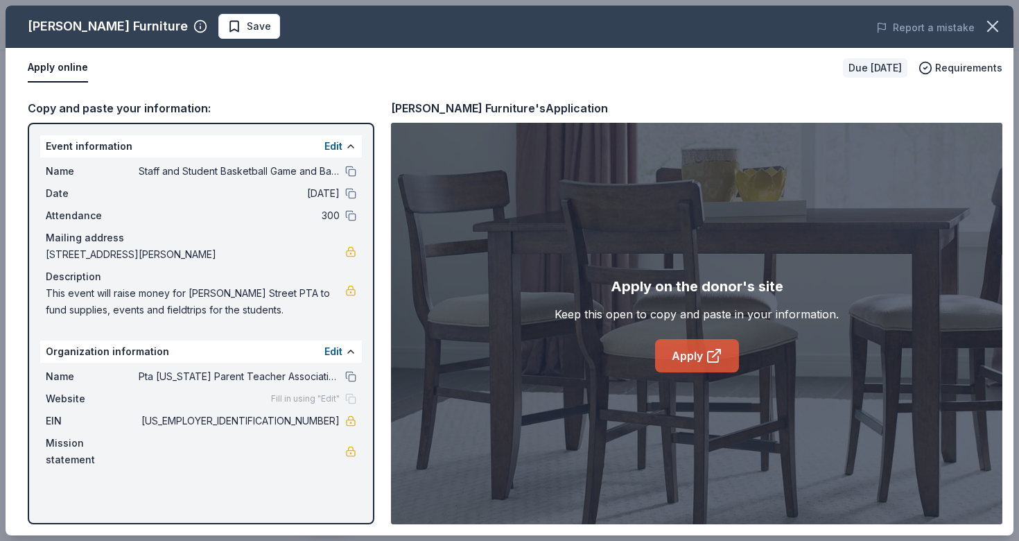
click at [671, 364] on link "Apply" at bounding box center [697, 355] width 84 height 33
